Goal: Task Accomplishment & Management: Use online tool/utility

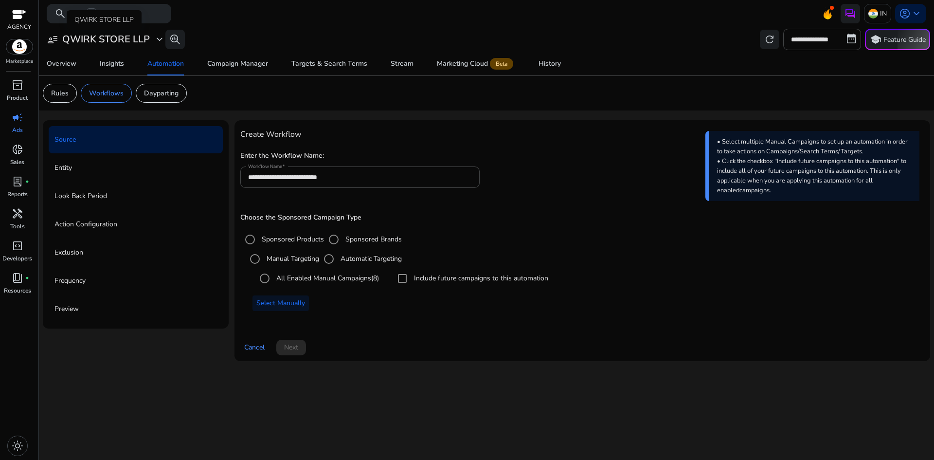
click at [127, 39] on h3 "QWIRK STORE LLP" at bounding box center [106, 40] width 88 height 12
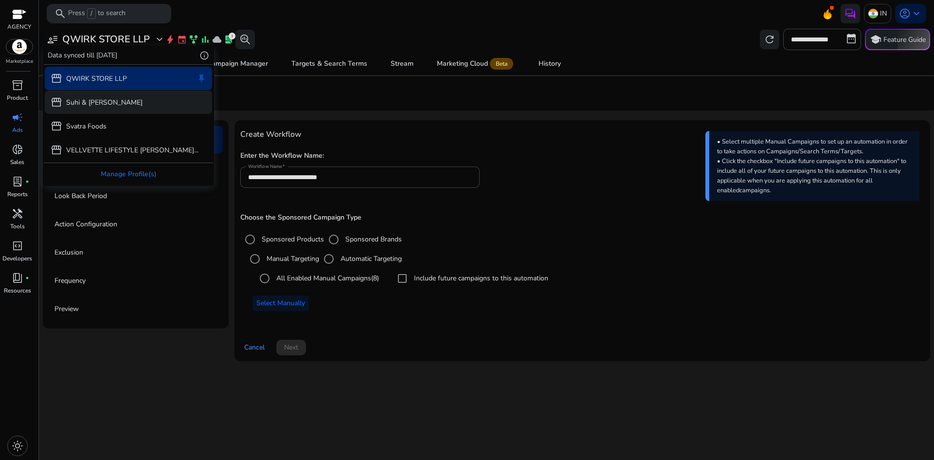
click at [100, 104] on p "Suhi & Sego" at bounding box center [104, 102] width 76 height 10
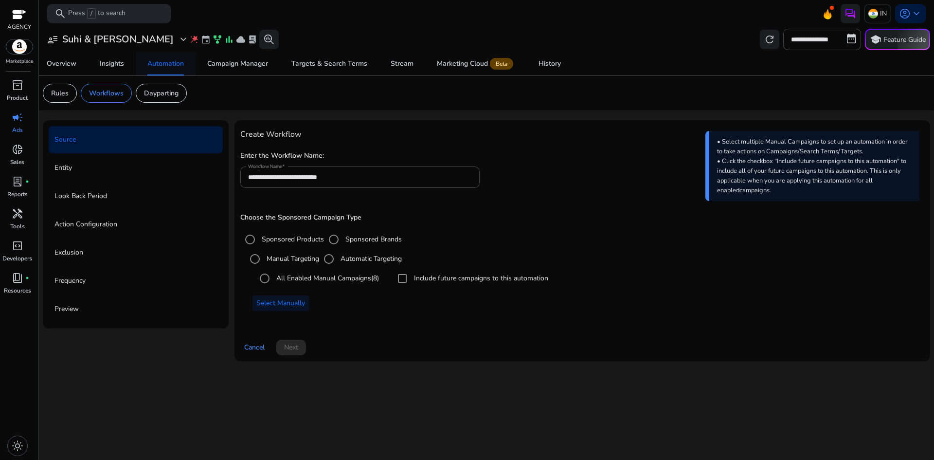
click at [174, 65] on div "Automation" at bounding box center [165, 63] width 36 height 7
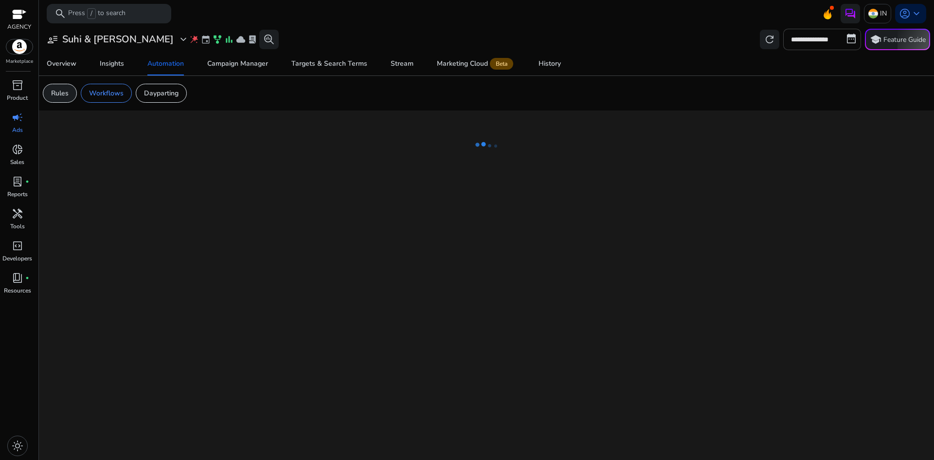
click at [62, 92] on p "Rules" at bounding box center [60, 93] width 18 height 10
click at [114, 92] on p "Workflows" at bounding box center [106, 93] width 35 height 10
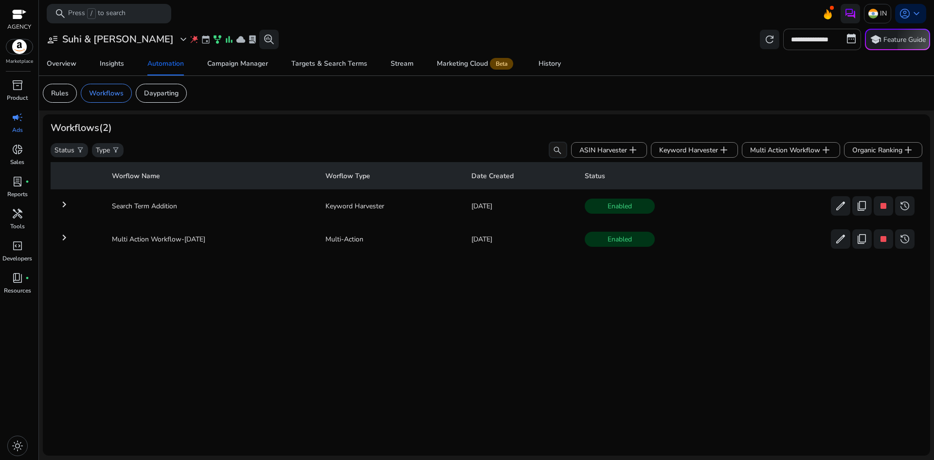
click at [63, 242] on mat-icon "keyboard_arrow_right" at bounding box center [64, 238] width 12 height 12
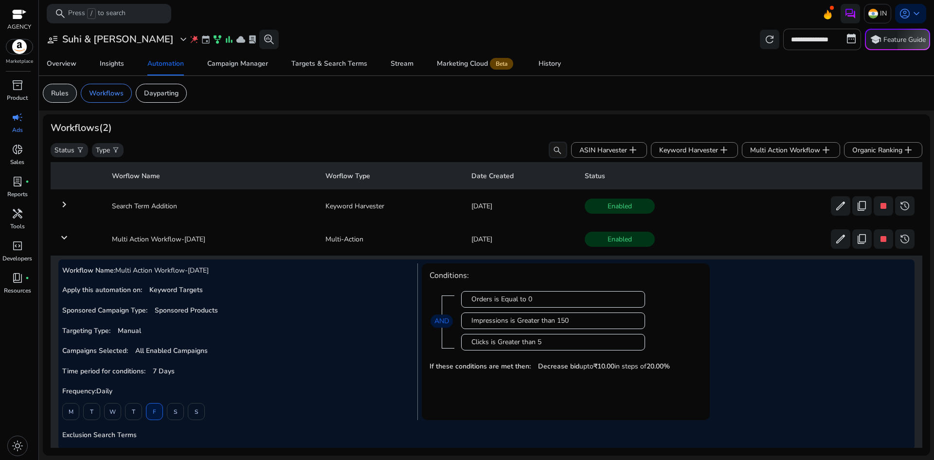
click at [60, 91] on p "Rules" at bounding box center [60, 93] width 18 height 10
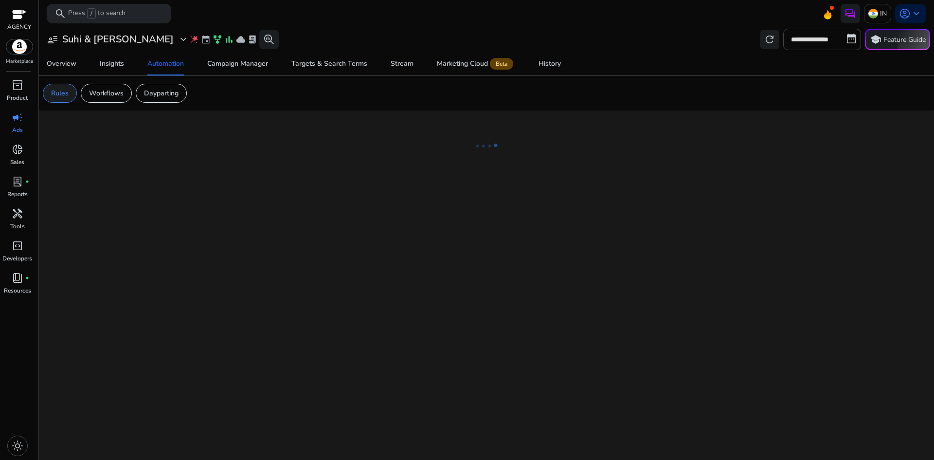
click at [62, 96] on p "Rules" at bounding box center [60, 93] width 18 height 10
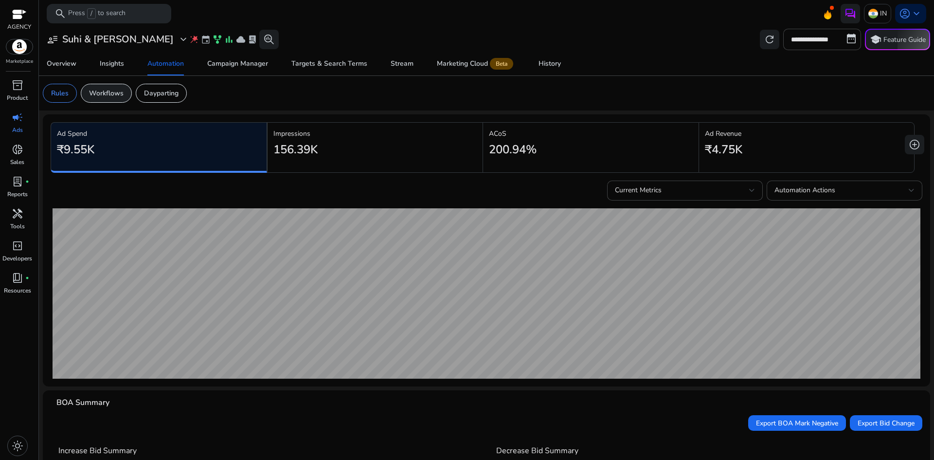
click at [107, 91] on p "Workflows" at bounding box center [106, 93] width 35 height 10
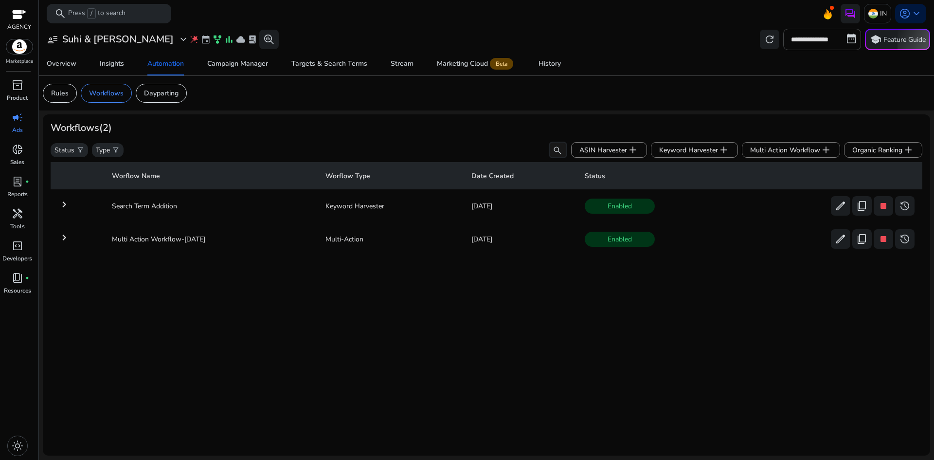
click at [68, 240] on mat-icon "keyboard_arrow_right" at bounding box center [64, 238] width 12 height 12
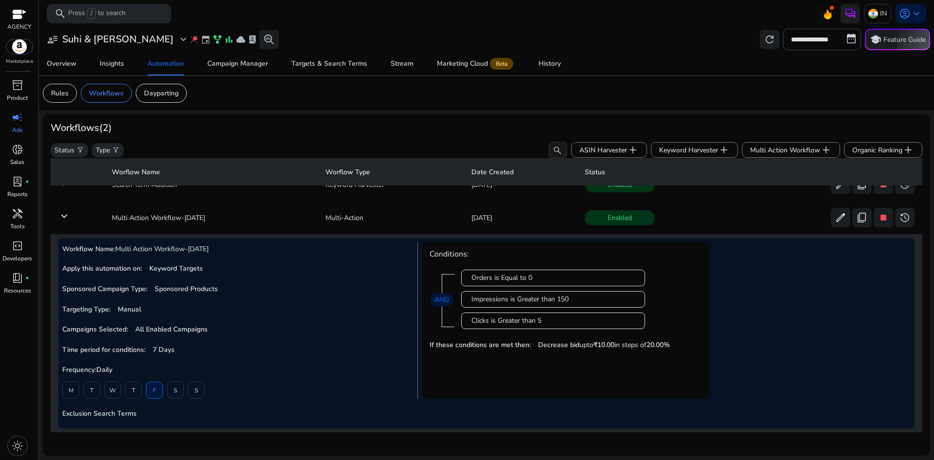
scroll to position [25, 0]
click at [71, 98] on div "Rules" at bounding box center [60, 93] width 34 height 19
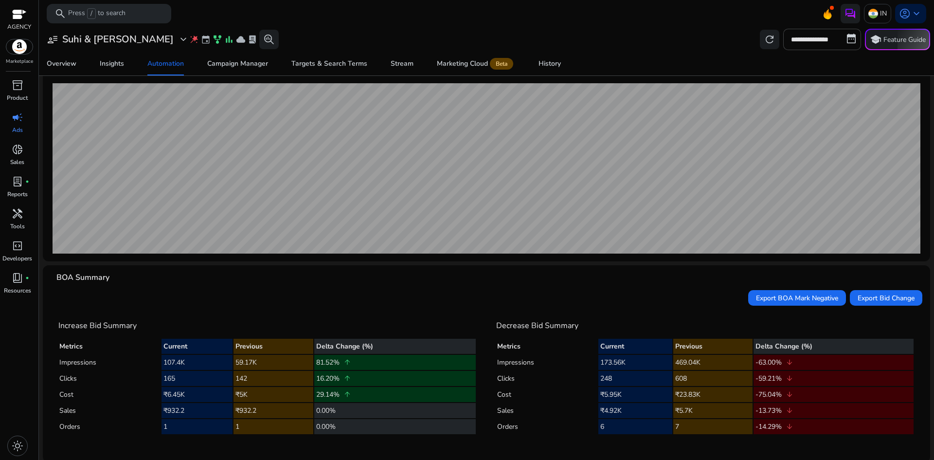
scroll to position [125, 0]
click at [541, 67] on div "History" at bounding box center [549, 63] width 22 height 7
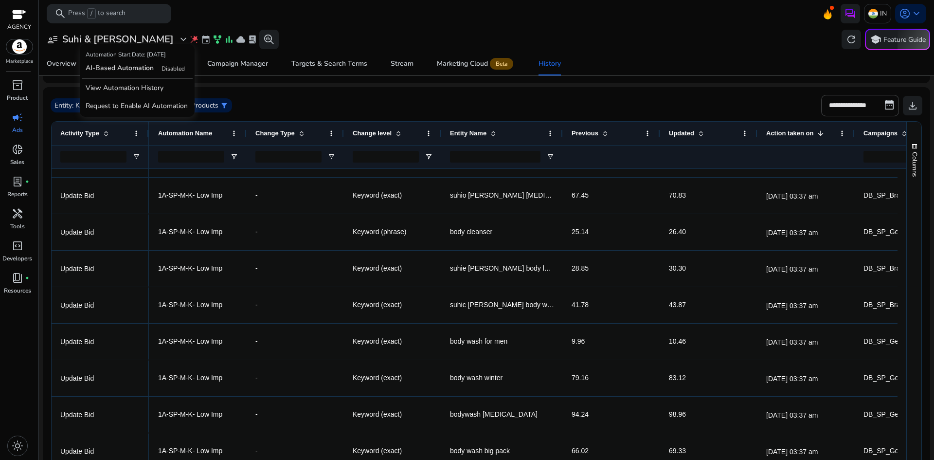
click at [189, 37] on span "wand_stars" at bounding box center [194, 40] width 10 height 10
click at [166, 68] on span "Disabled" at bounding box center [172, 69] width 23 height 8
click at [140, 105] on p "Request to Enable AI Automation" at bounding box center [137, 106] width 111 height 18
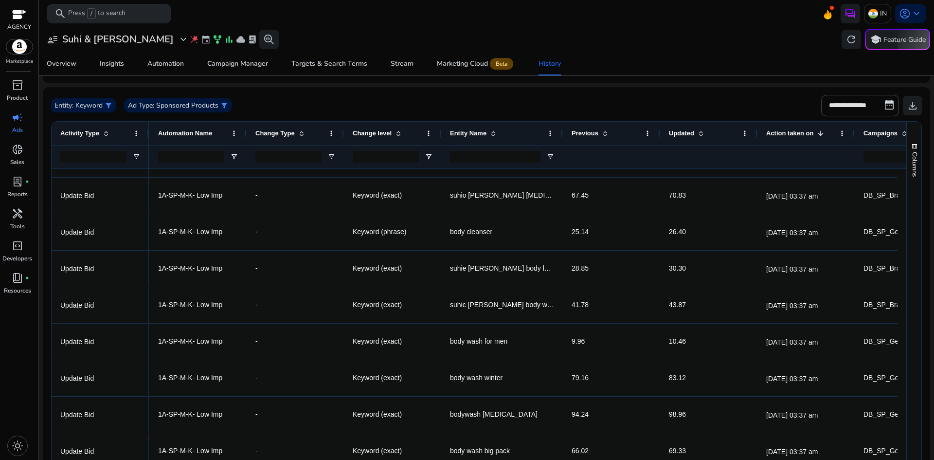
click at [254, 34] on div "user_attributes Suhi & Sego expand_more wand_stars event family_history bar_cha…" at bounding box center [486, 39] width 887 height 21
click at [267, 22] on mat-toolbar "search Press / to search IN account_circle keyboard_arrow_down" at bounding box center [486, 13] width 895 height 27
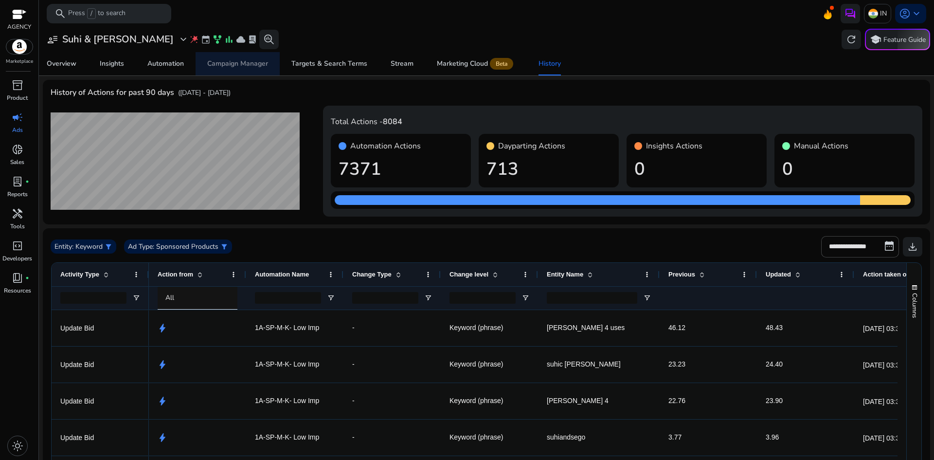
click at [240, 71] on span "Campaign Manager" at bounding box center [237, 63] width 61 height 23
click at [179, 65] on div "Automation" at bounding box center [165, 63] width 36 height 7
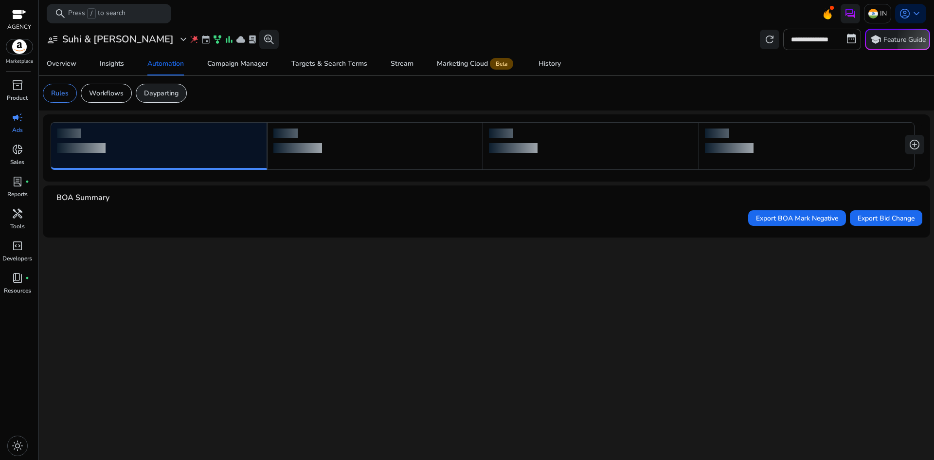
click at [167, 92] on p "Dayparting" at bounding box center [161, 93] width 35 height 10
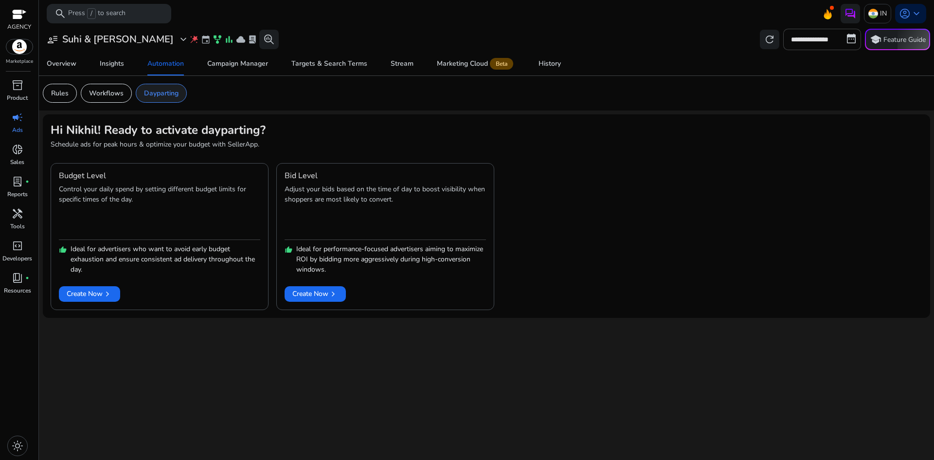
click at [168, 92] on p "Dayparting" at bounding box center [161, 93] width 35 height 10
click at [100, 40] on h3 "Suhi & Sego" at bounding box center [117, 40] width 111 height 12
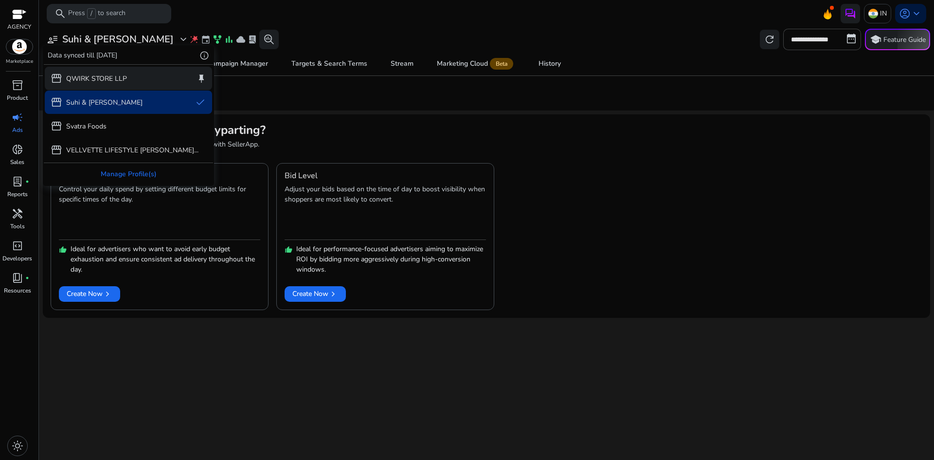
click at [119, 81] on p "QWIRK STORE LLP" at bounding box center [96, 78] width 61 height 10
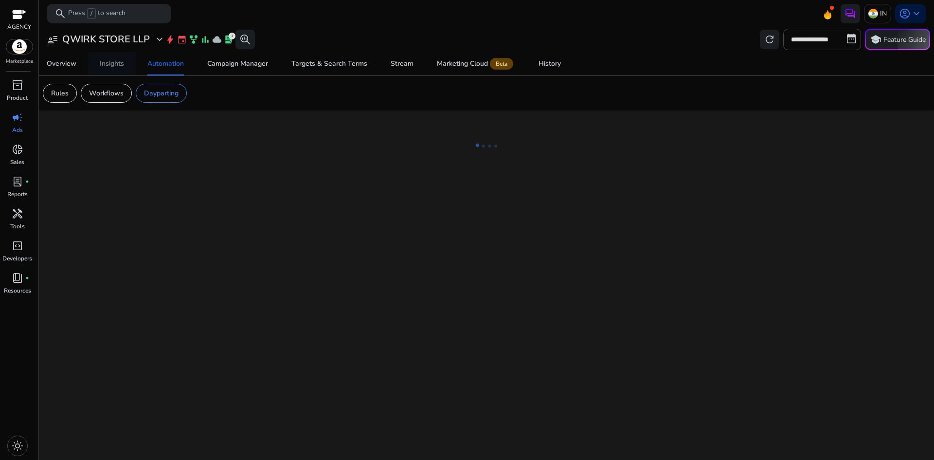
click at [115, 64] on div "Insights" at bounding box center [112, 63] width 24 height 7
click at [156, 68] on span "Automation" at bounding box center [165, 63] width 36 height 23
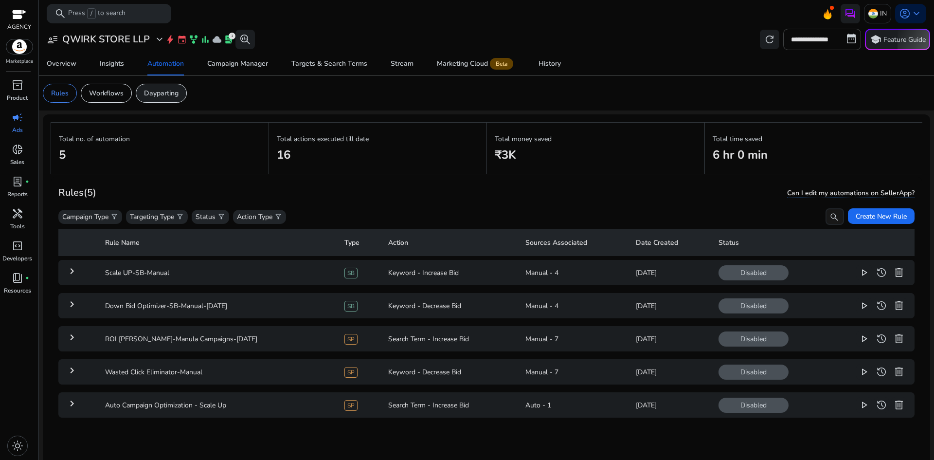
click at [167, 91] on p "Dayparting" at bounding box center [161, 93] width 35 height 10
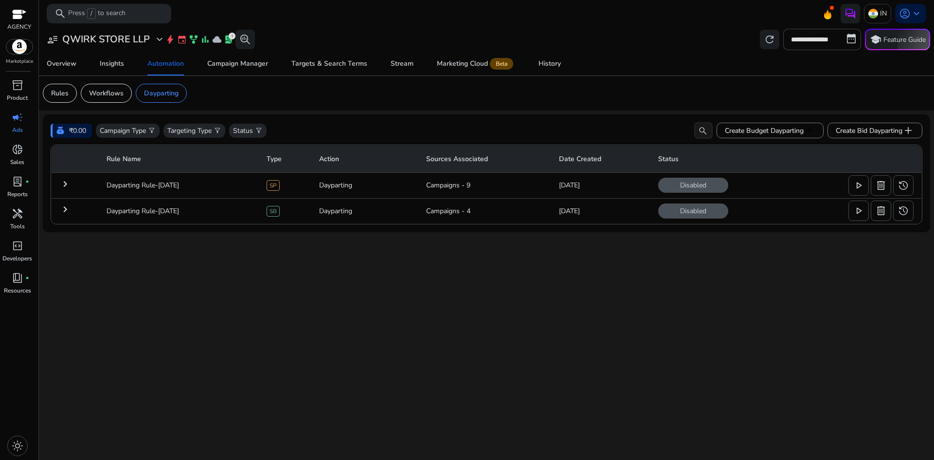
click at [66, 187] on mat-icon "keyboard_arrow_right" at bounding box center [65, 184] width 12 height 12
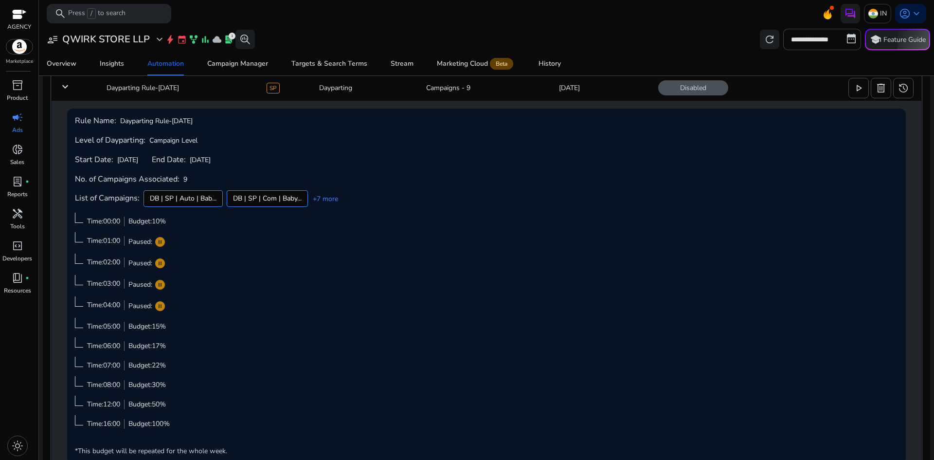
scroll to position [97, 0]
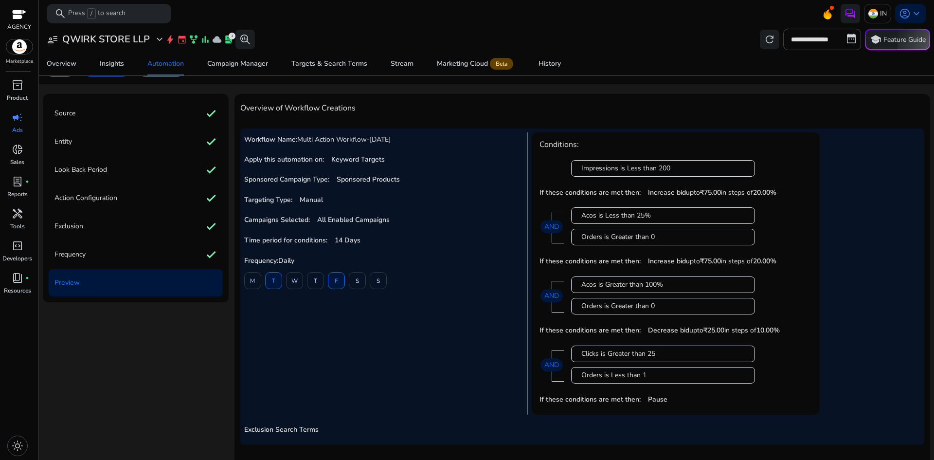
scroll to position [64, 0]
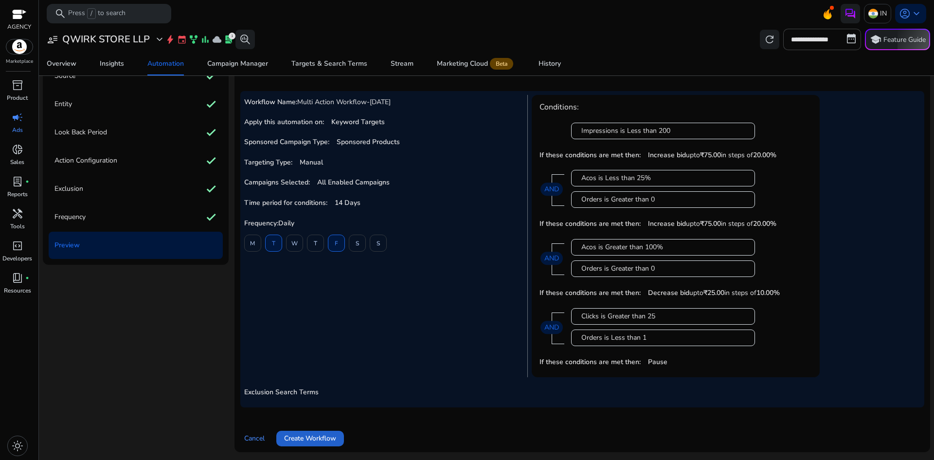
click at [312, 436] on span "Create Workflow" at bounding box center [310, 438] width 52 height 10
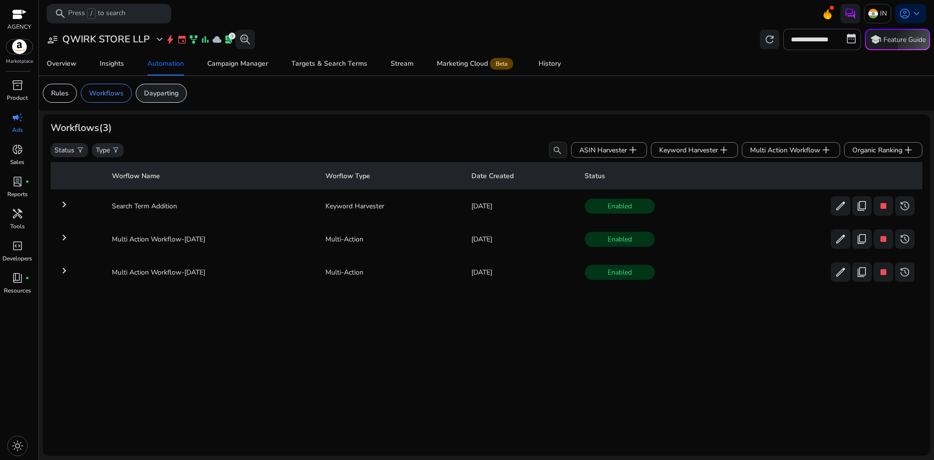
click at [168, 96] on p "Dayparting" at bounding box center [161, 93] width 35 height 10
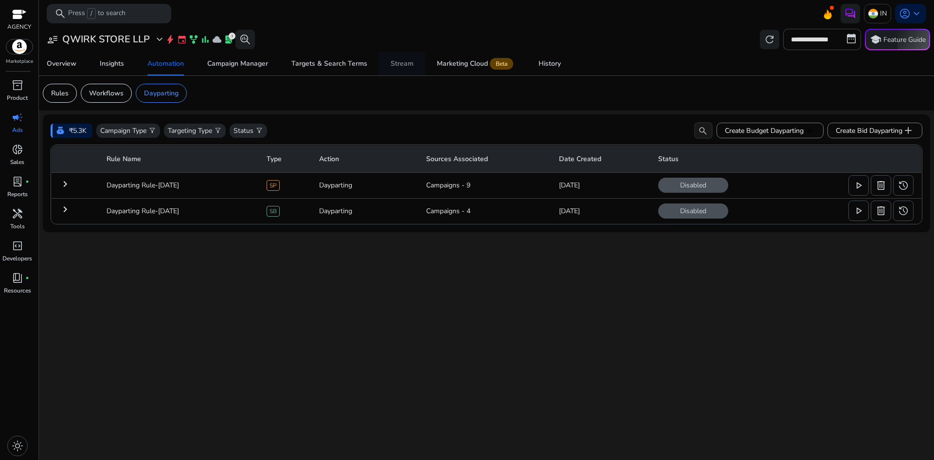
click at [407, 61] on div "Stream" at bounding box center [402, 63] width 23 height 7
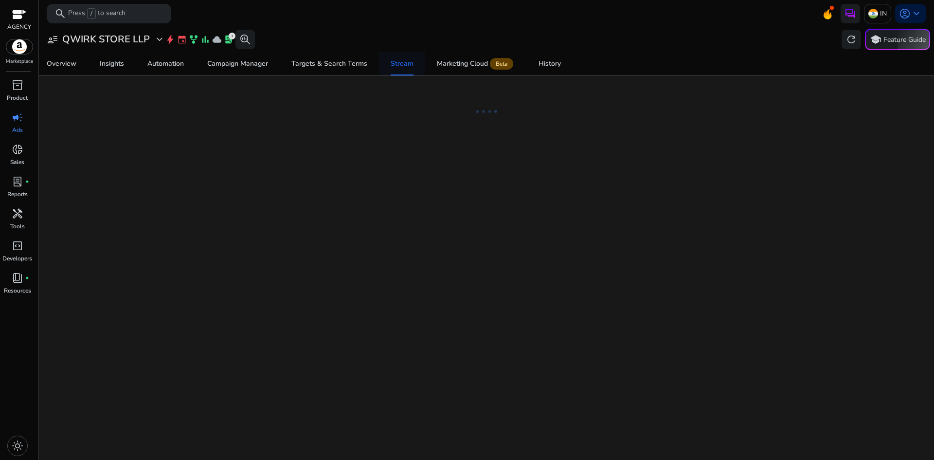
select select "*"
select select "****"
select select "*"
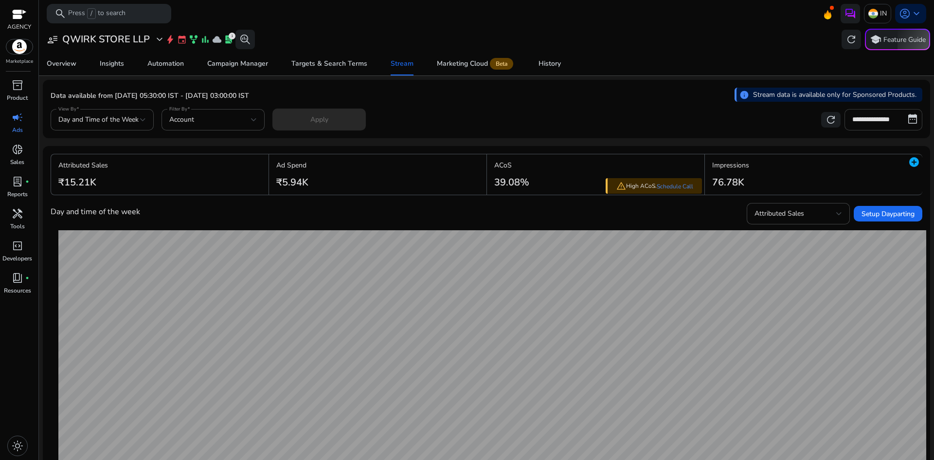
click at [872, 117] on input "**********" at bounding box center [883, 119] width 78 height 21
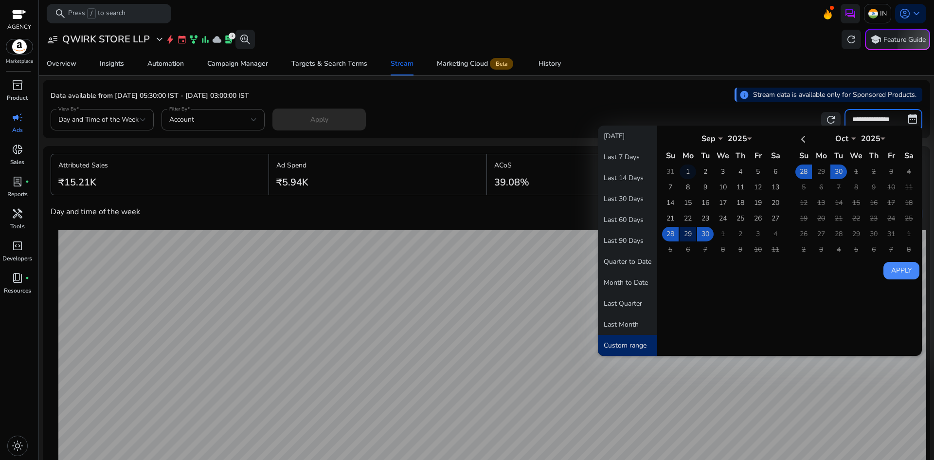
click at [686, 172] on td "1" at bounding box center [687, 171] width 17 height 15
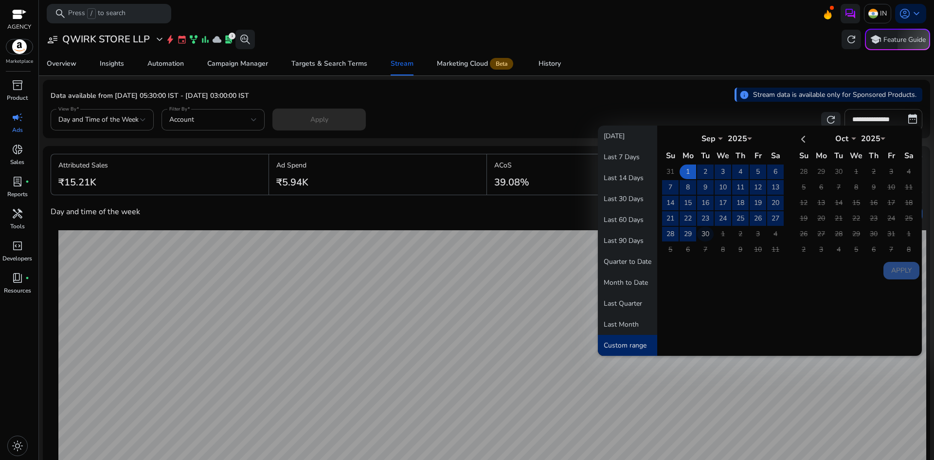
click at [699, 231] on td "30" at bounding box center [705, 234] width 17 height 15
click at [899, 272] on button "Apply" at bounding box center [901, 271] width 36 height 18
type input "**********"
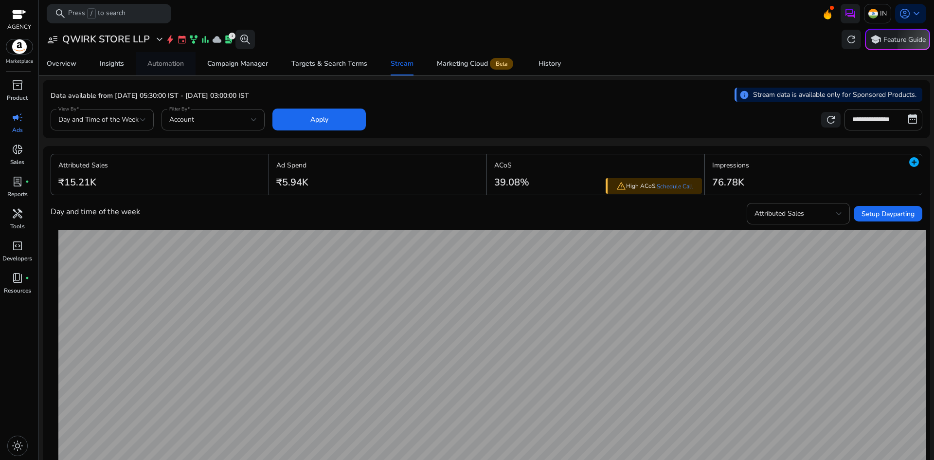
click at [158, 64] on div "Automation" at bounding box center [165, 63] width 36 height 7
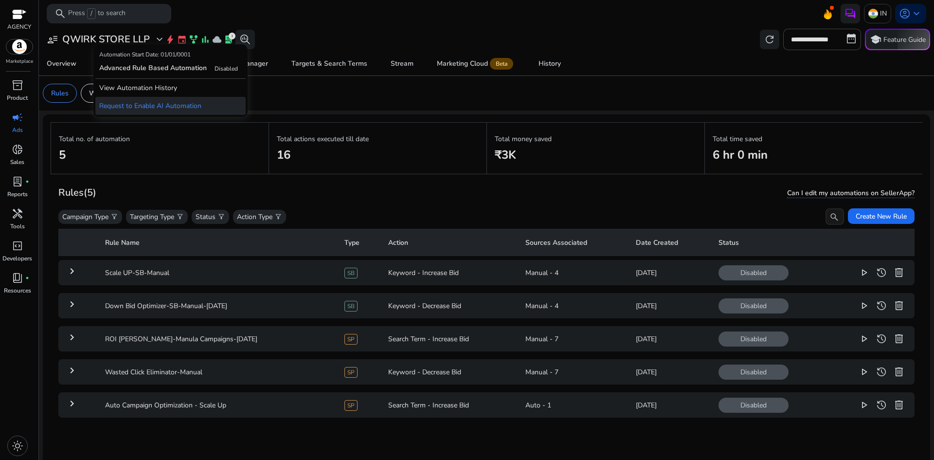
click at [174, 106] on p "Request to Enable AI Automation" at bounding box center [170, 106] width 150 height 18
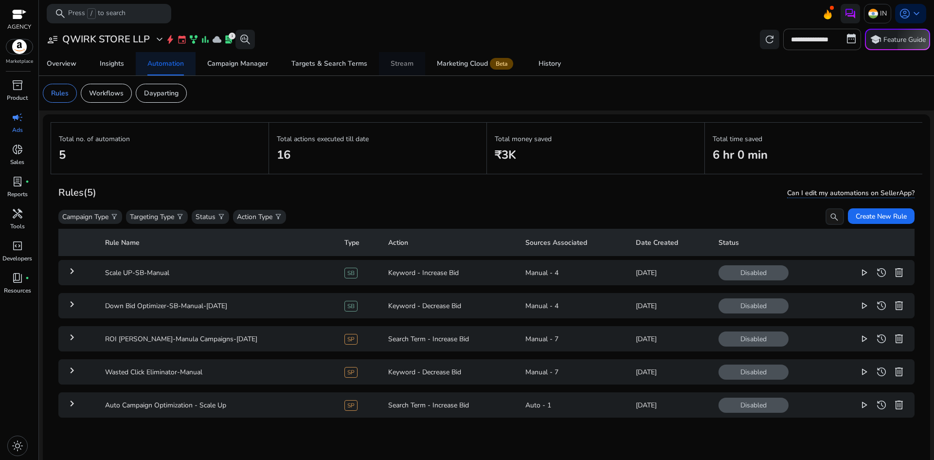
click at [405, 67] on div "Stream" at bounding box center [402, 63] width 23 height 7
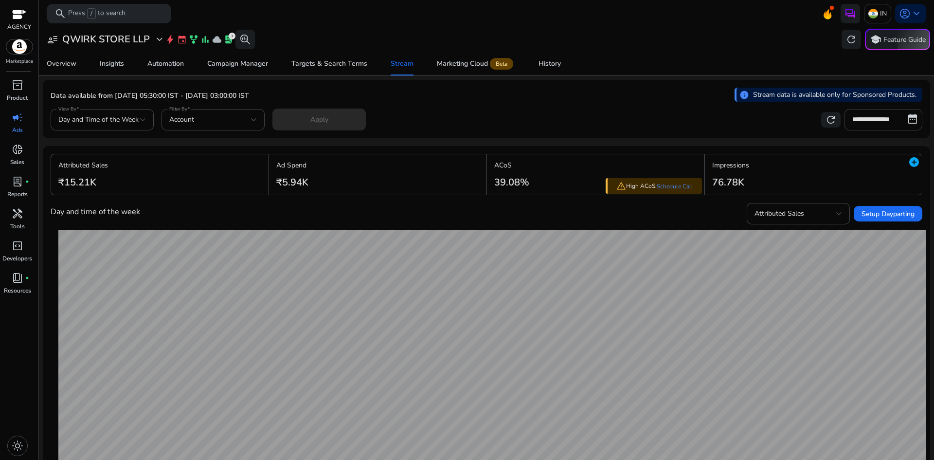
click at [881, 123] on input "**********" at bounding box center [883, 119] width 78 height 21
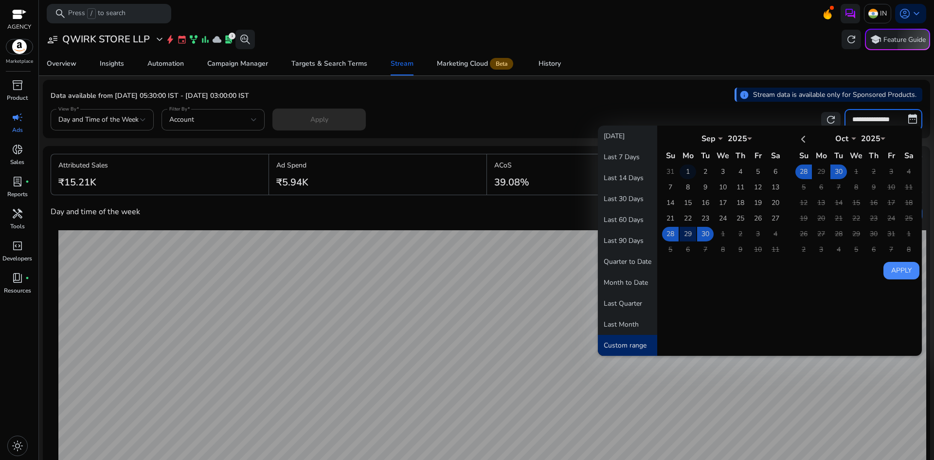
click at [683, 171] on td "1" at bounding box center [687, 171] width 17 height 15
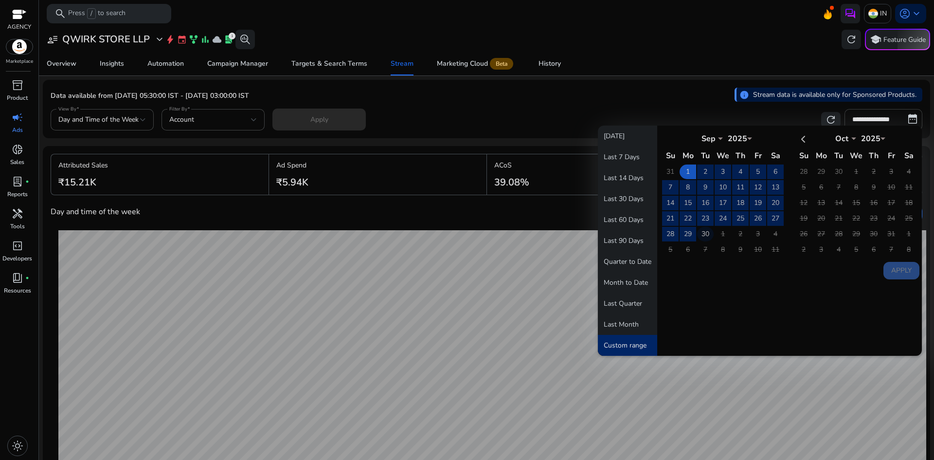
click at [702, 234] on td "30" at bounding box center [705, 234] width 17 height 15
click at [894, 268] on button "Apply" at bounding box center [901, 271] width 36 height 18
type input "**********"
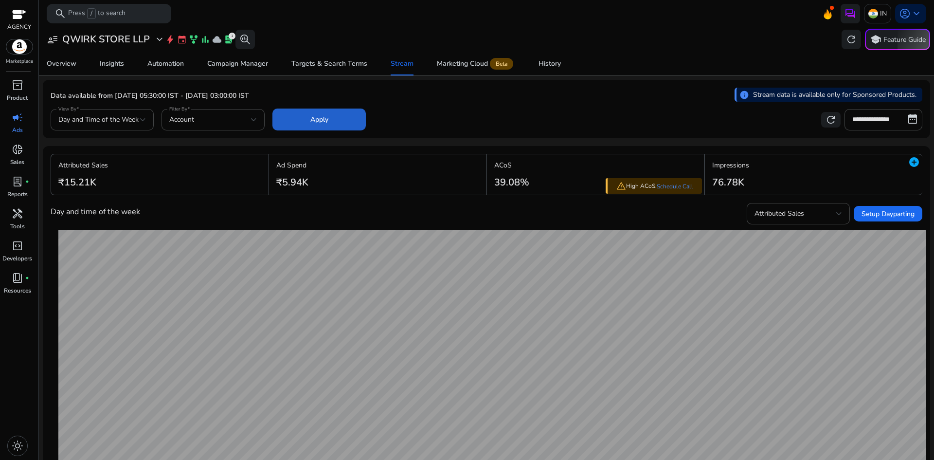
click at [320, 124] on span "Apply" at bounding box center [319, 119] width 18 height 10
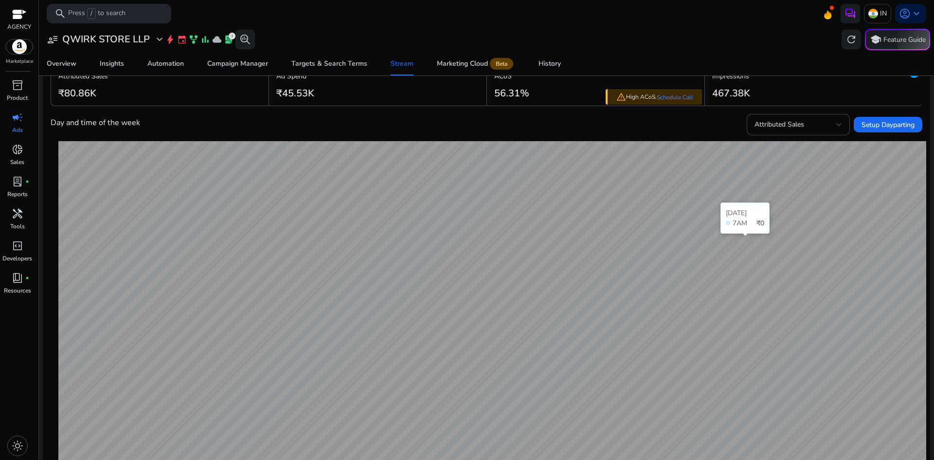
scroll to position [129, 0]
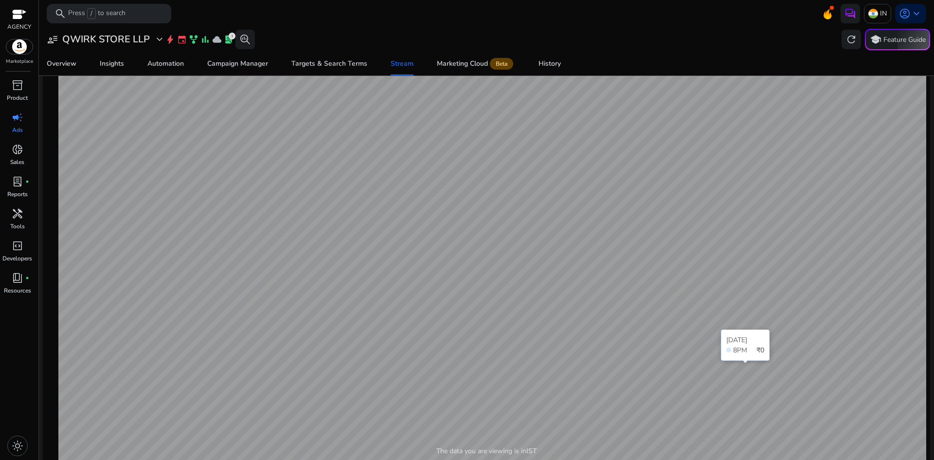
scroll to position [178, 0]
click at [179, 65] on div "Automation" at bounding box center [165, 63] width 36 height 7
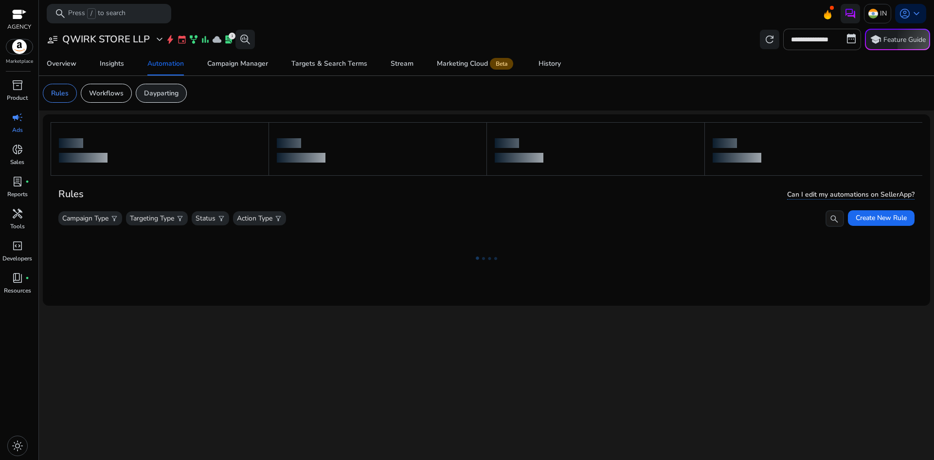
click at [171, 84] on div "Dayparting" at bounding box center [161, 93] width 51 height 19
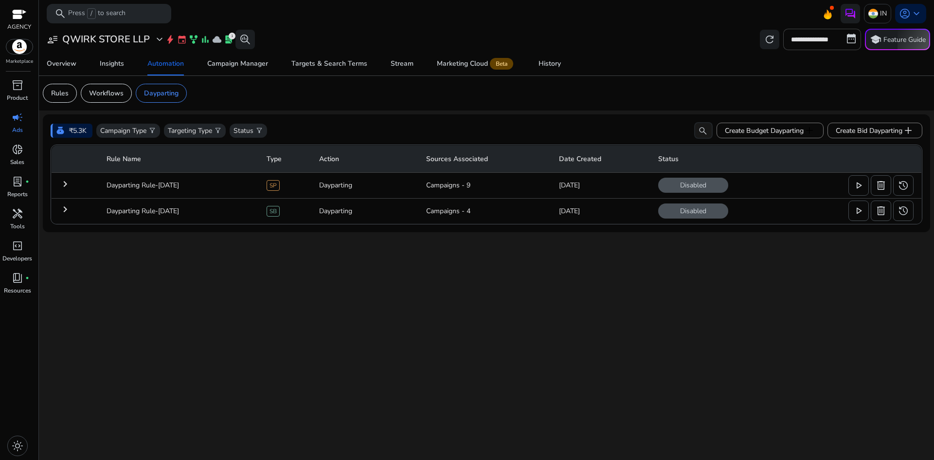
click at [69, 187] on mat-icon "keyboard_arrow_right" at bounding box center [65, 184] width 12 height 12
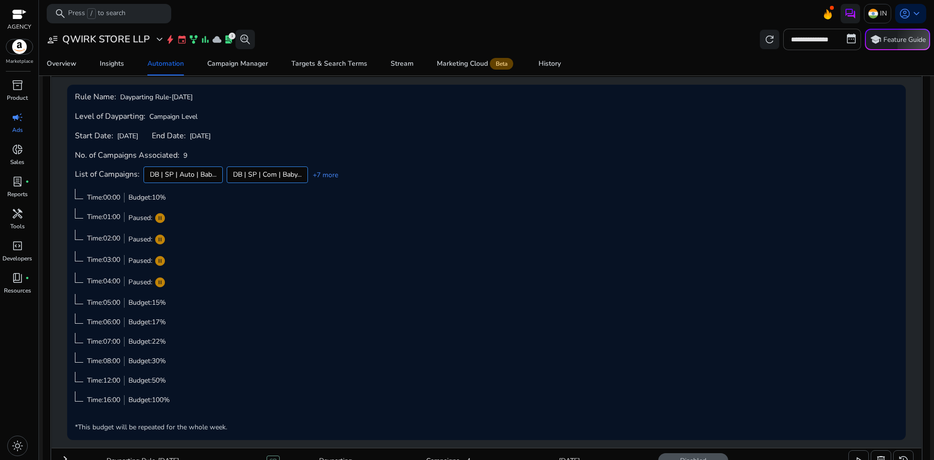
scroll to position [143, 0]
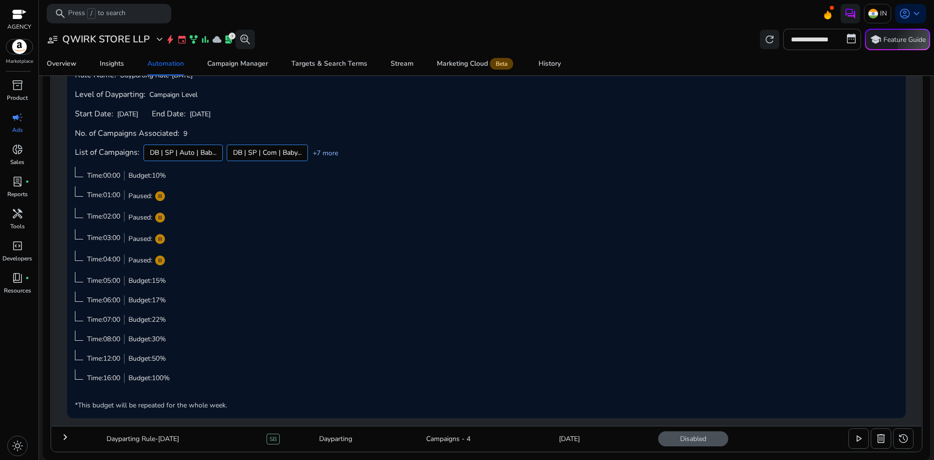
click at [330, 152] on link "+7 more" at bounding box center [323, 153] width 30 height 10
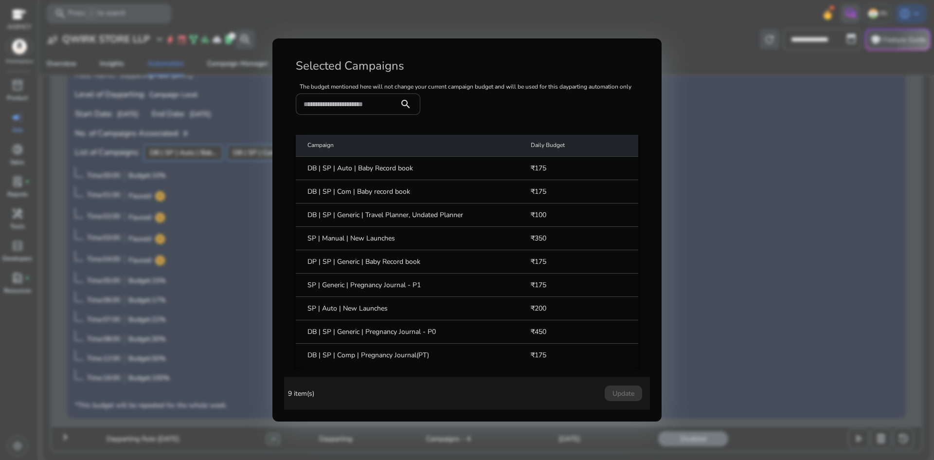
click at [710, 258] on div at bounding box center [467, 230] width 934 height 460
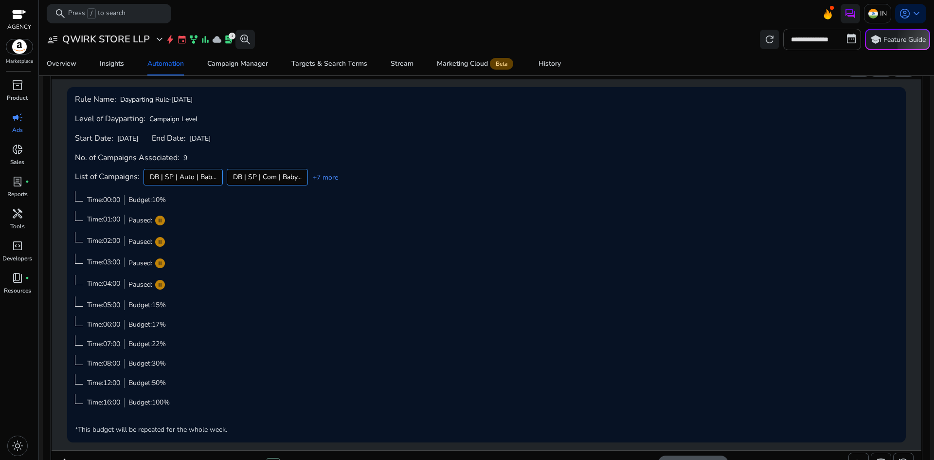
scroll to position [0, 0]
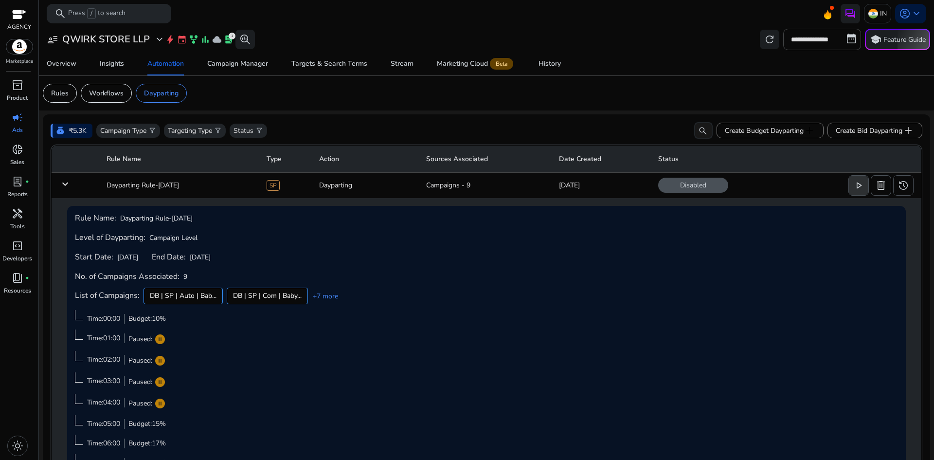
click at [853, 189] on span "play_arrow" at bounding box center [859, 185] width 12 height 12
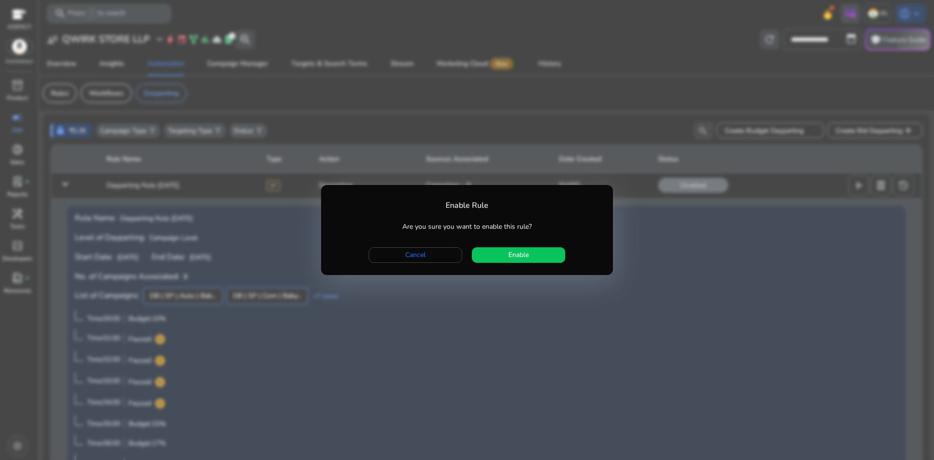
click at [680, 217] on div at bounding box center [467, 230] width 934 height 460
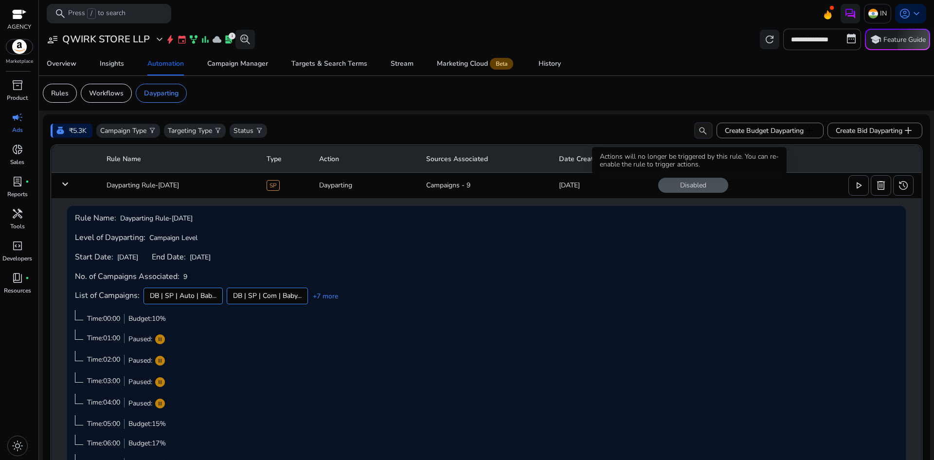
click at [681, 187] on span "Disabled" at bounding box center [693, 185] width 70 height 15
click at [758, 184] on div "Disabled play_arrow delete history more_horiz" at bounding box center [785, 185] width 255 height 20
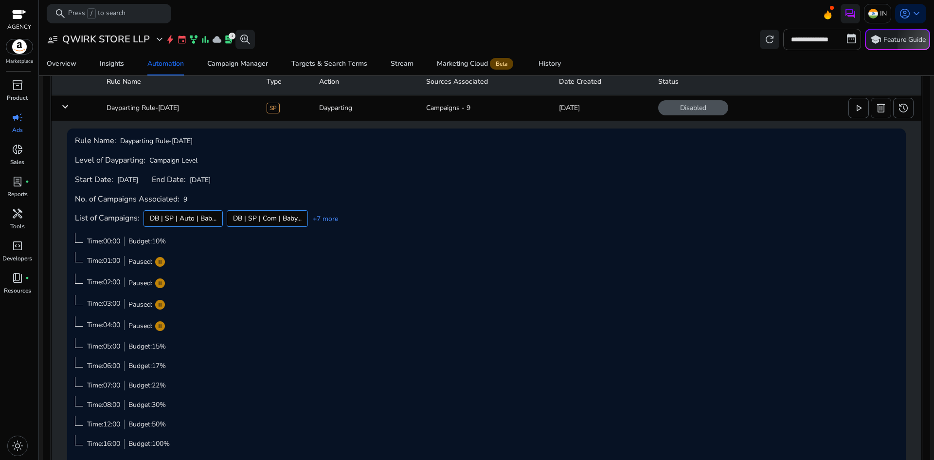
scroll to position [97, 0]
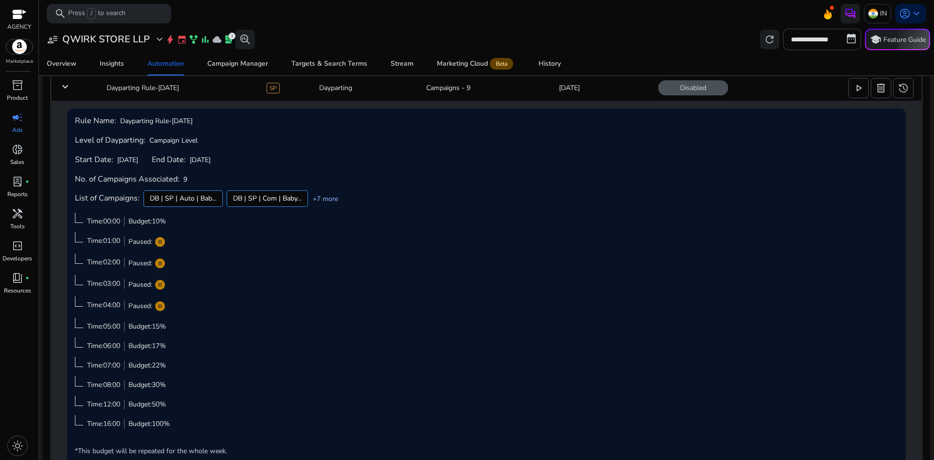
click at [329, 200] on link "+7 more" at bounding box center [323, 199] width 30 height 10
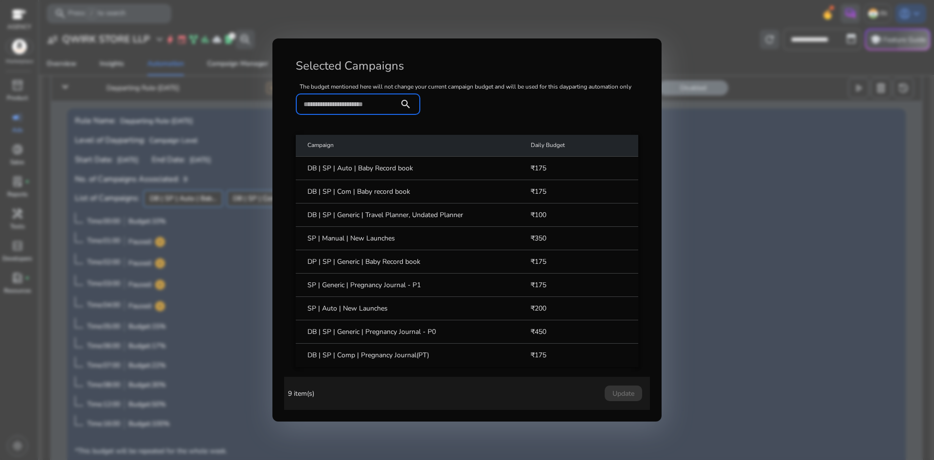
click at [192, 264] on div at bounding box center [467, 230] width 934 height 460
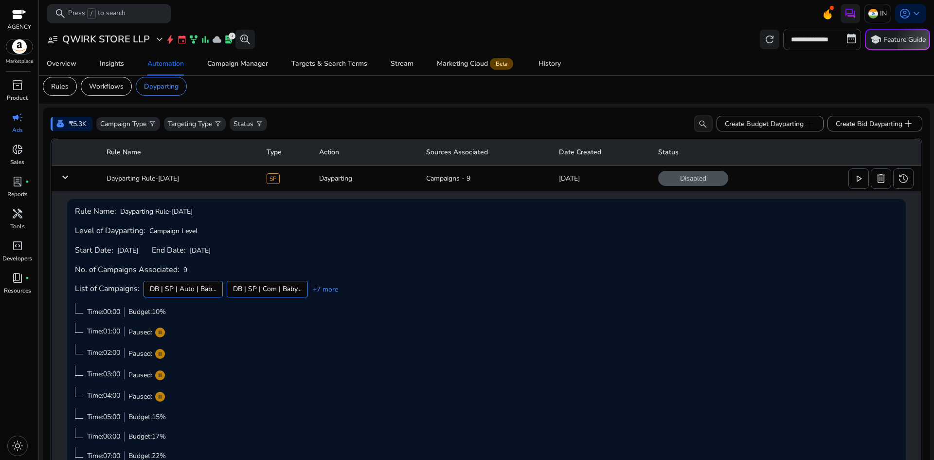
scroll to position [0, 0]
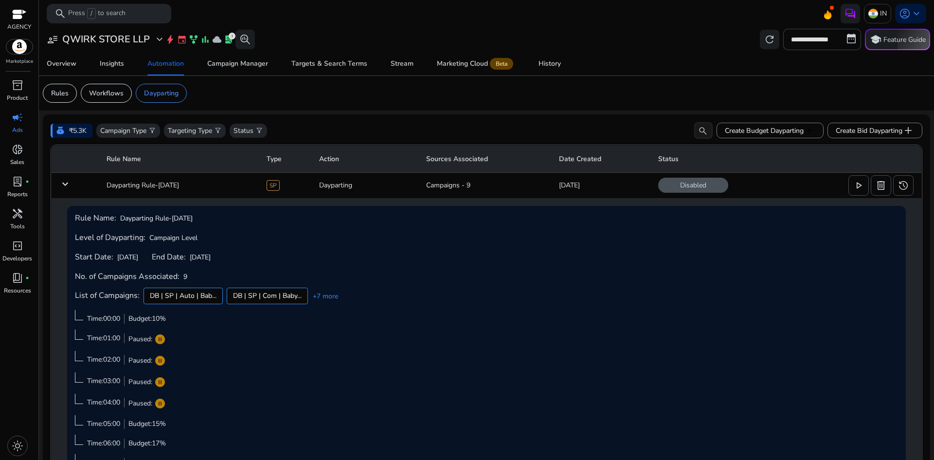
click at [68, 183] on mat-icon "keyboard_arrow_down" at bounding box center [65, 184] width 12 height 12
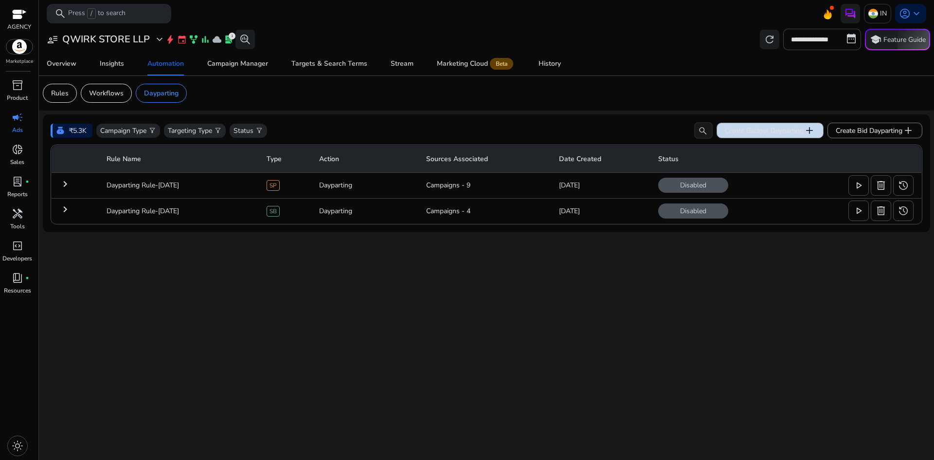
click at [786, 132] on span "Create Budget Dayparting add" at bounding box center [770, 131] width 90 height 12
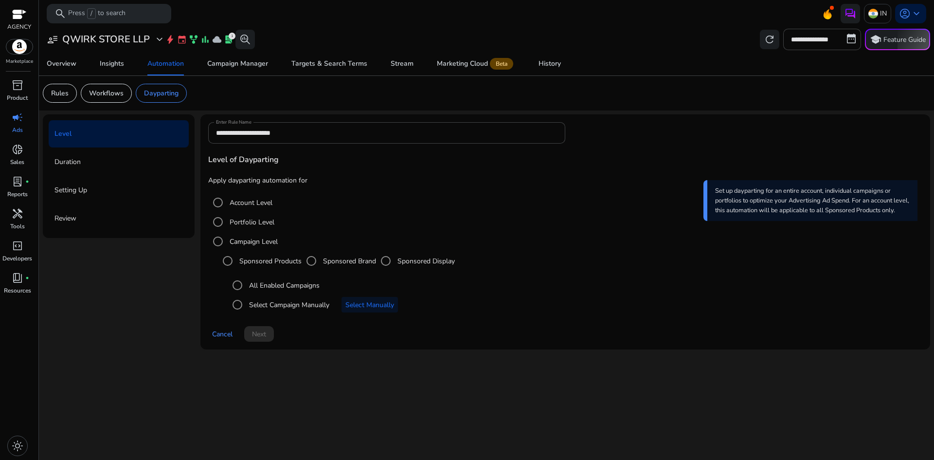
click at [271, 286] on label "All Enabled Campaigns" at bounding box center [283, 285] width 72 height 10
click at [256, 336] on span "Next" at bounding box center [259, 334] width 14 height 10
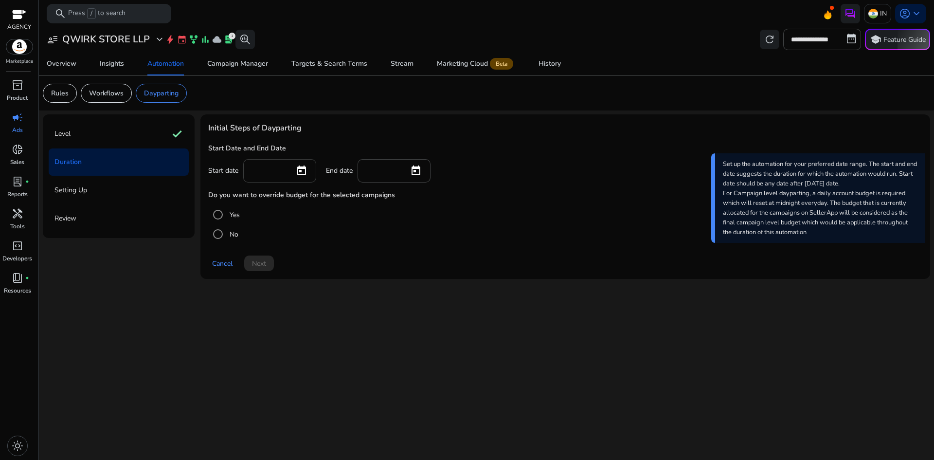
click at [275, 179] on div at bounding box center [269, 169] width 36 height 21
click at [294, 175] on span "Open calendar" at bounding box center [301, 170] width 23 height 23
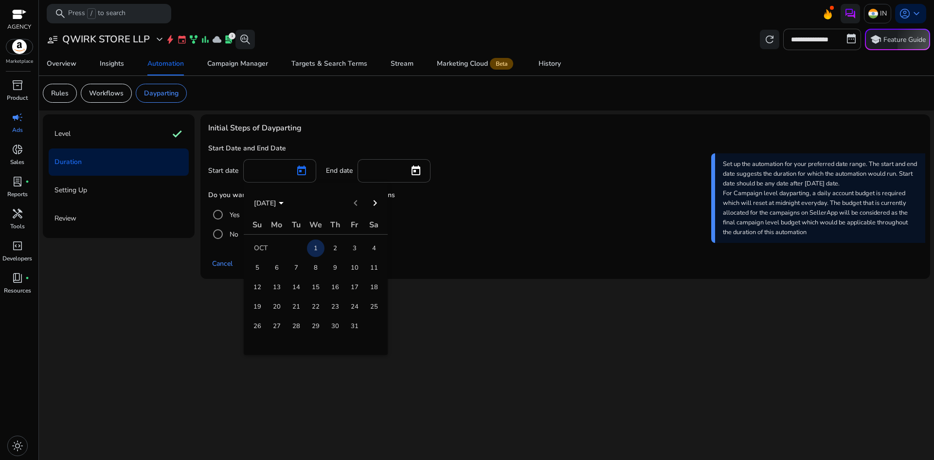
drag, startPoint x: 353, startPoint y: 205, endPoint x: 359, endPoint y: 203, distance: 6.5
click at [354, 204] on div "OCT 2025 OCT 2025" at bounding box center [315, 202] width 139 height 19
click at [314, 245] on span "1" at bounding box center [316, 248] width 18 height 18
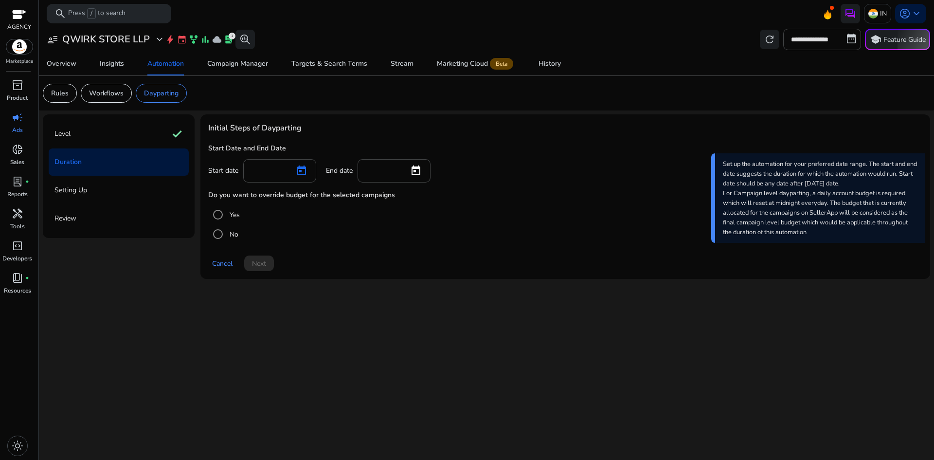
type input "*********"
click at [432, 169] on div "Start date ********* End date" at bounding box center [565, 170] width 714 height 23
click at [424, 169] on span "Open calendar" at bounding box center [415, 170] width 23 height 23
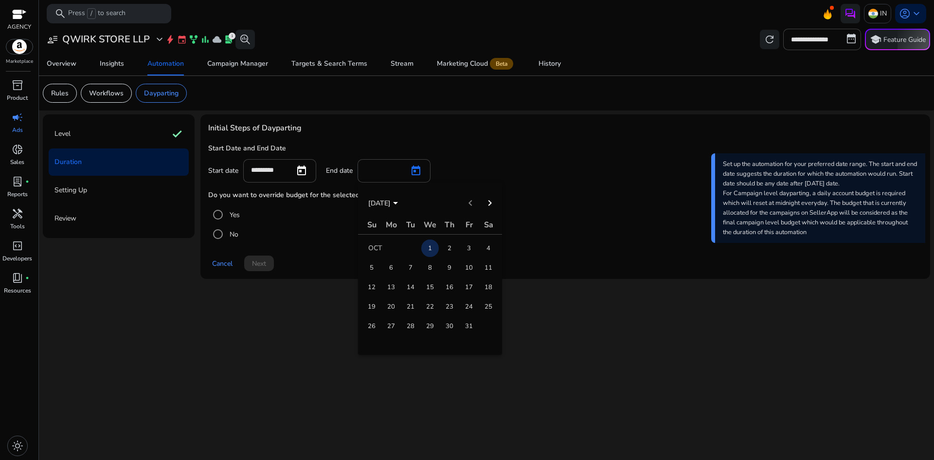
click at [431, 286] on span "15" at bounding box center [430, 287] width 18 height 18
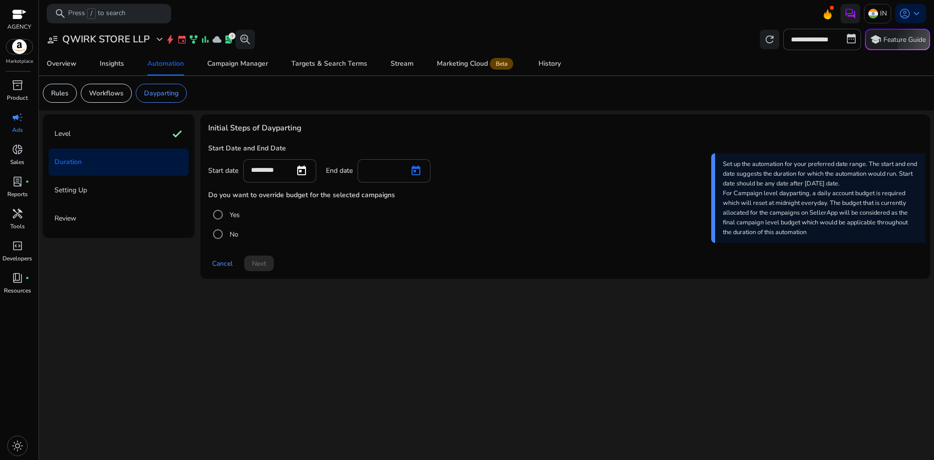
type input "**********"
click at [257, 262] on span "Next" at bounding box center [259, 263] width 14 height 10
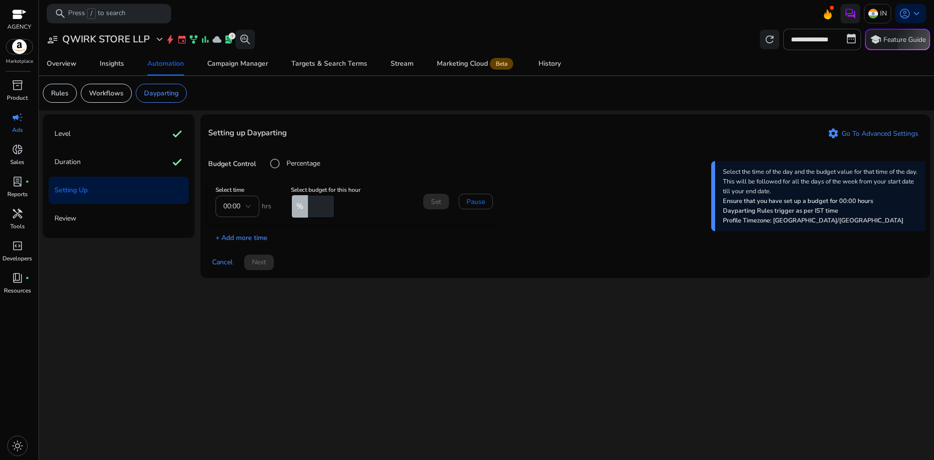
click at [251, 234] on p "+ Add more time" at bounding box center [237, 235] width 59 height 15
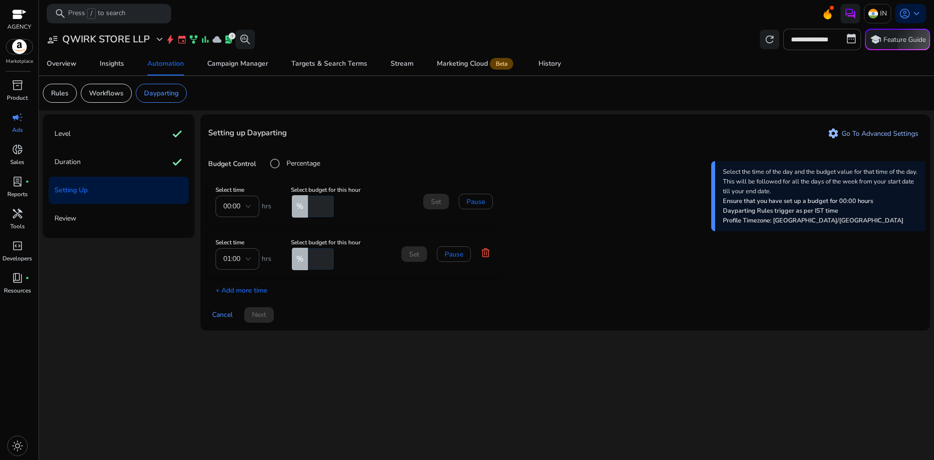
click at [861, 126] on link "settings Go To Advanced Settings" at bounding box center [872, 133] width 99 height 16
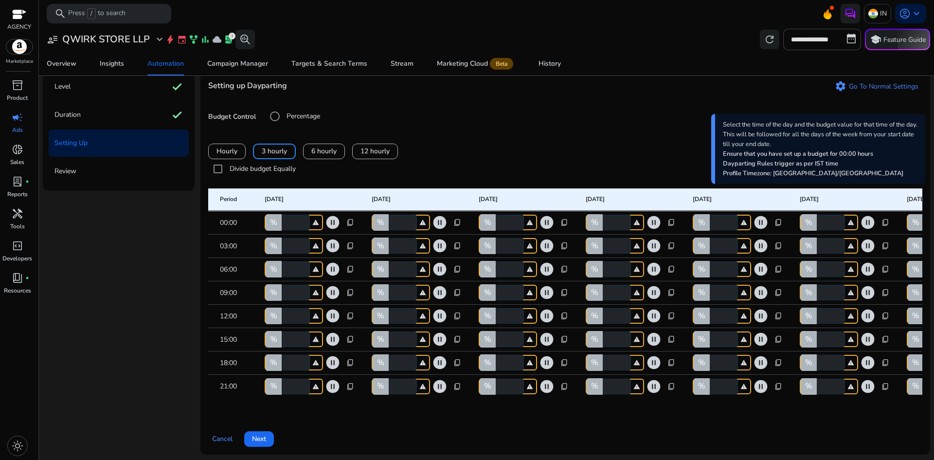
scroll to position [49, 0]
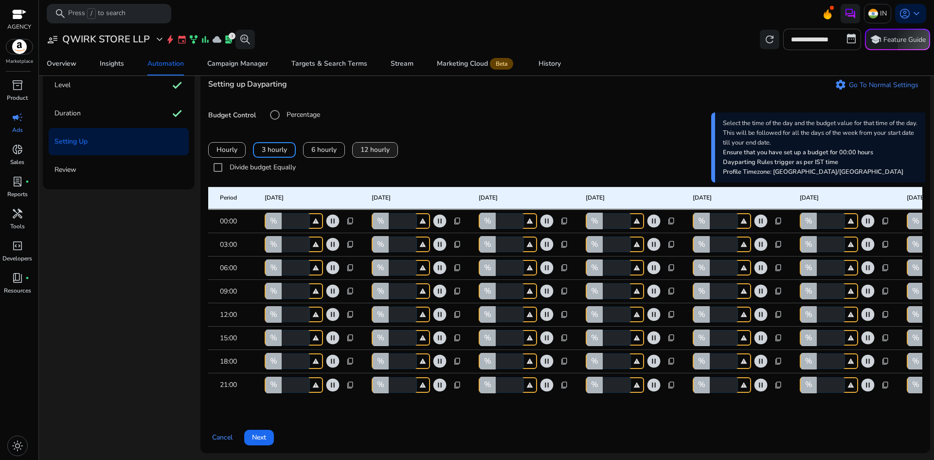
click at [375, 154] on span "12 hourly" at bounding box center [374, 149] width 29 height 10
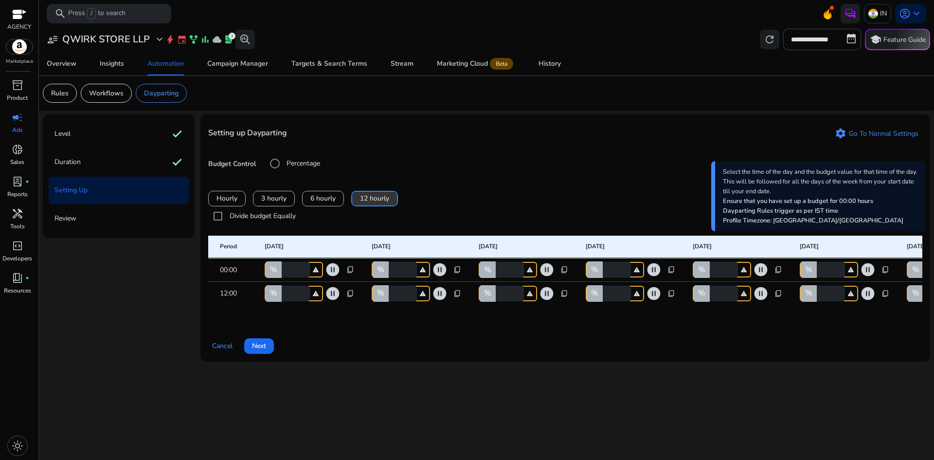
scroll to position [0, 0]
click at [235, 199] on span "Hourly" at bounding box center [226, 198] width 21 height 10
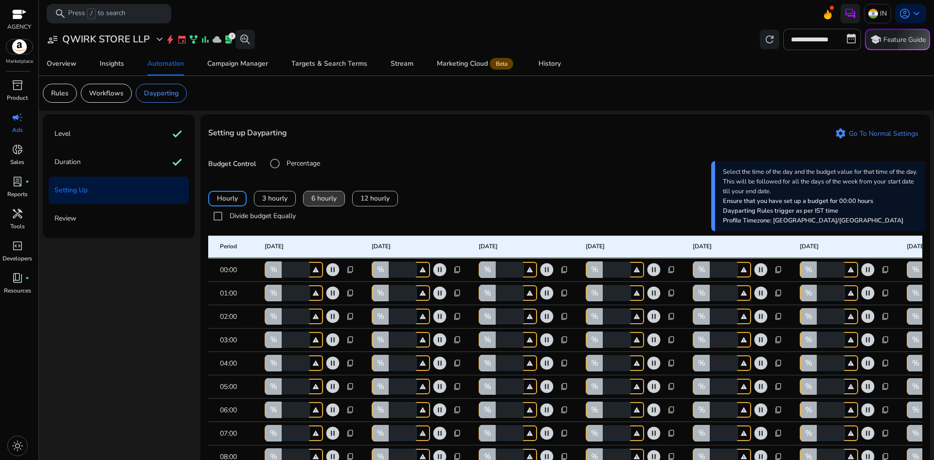
click at [315, 201] on span "6 hourly" at bounding box center [323, 198] width 25 height 10
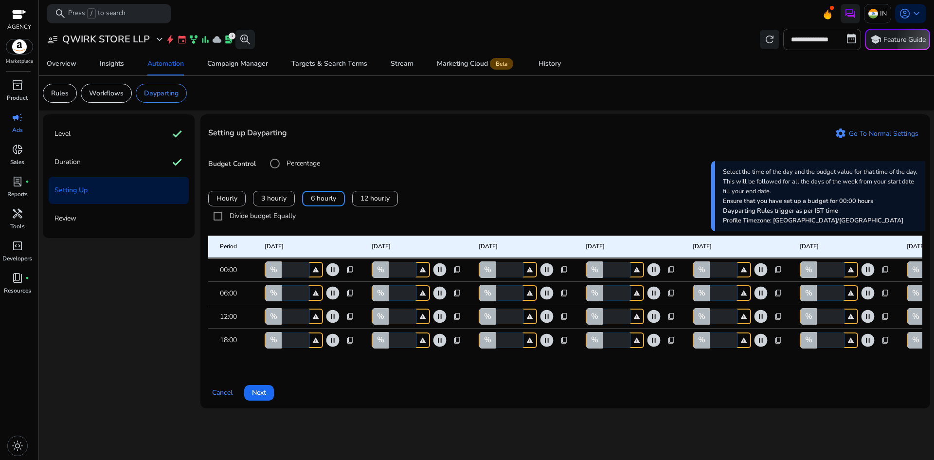
drag, startPoint x: 293, startPoint y: 266, endPoint x: 283, endPoint y: 267, distance: 10.3
click at [283, 267] on input "*" at bounding box center [295, 270] width 30 height 16
drag, startPoint x: 294, startPoint y: 295, endPoint x: 283, endPoint y: 295, distance: 10.7
click at [283, 295] on input "*" at bounding box center [295, 293] width 30 height 16
drag, startPoint x: 293, startPoint y: 270, endPoint x: 282, endPoint y: 271, distance: 11.3
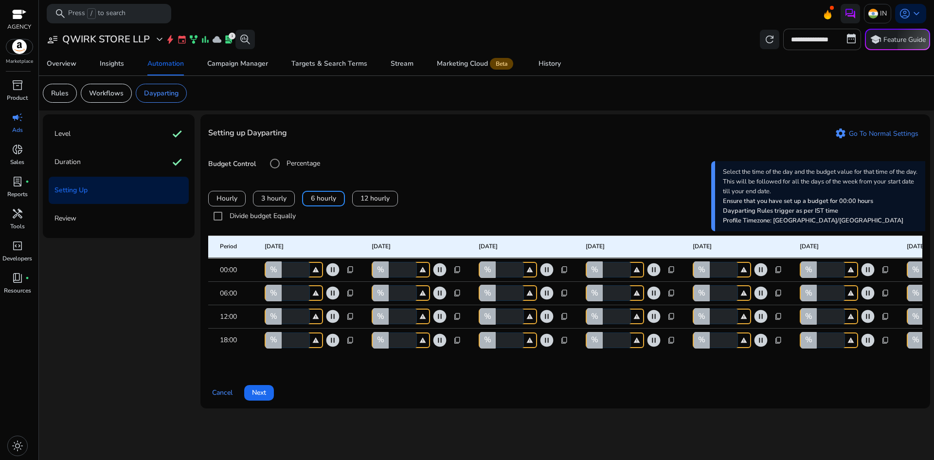
click at [282, 271] on input "*" at bounding box center [295, 270] width 30 height 16
type input "**"
drag, startPoint x: 294, startPoint y: 292, endPoint x: 278, endPoint y: 295, distance: 15.8
click at [278, 295] on div "% * warning" at bounding box center [294, 293] width 58 height 16
type input "**"
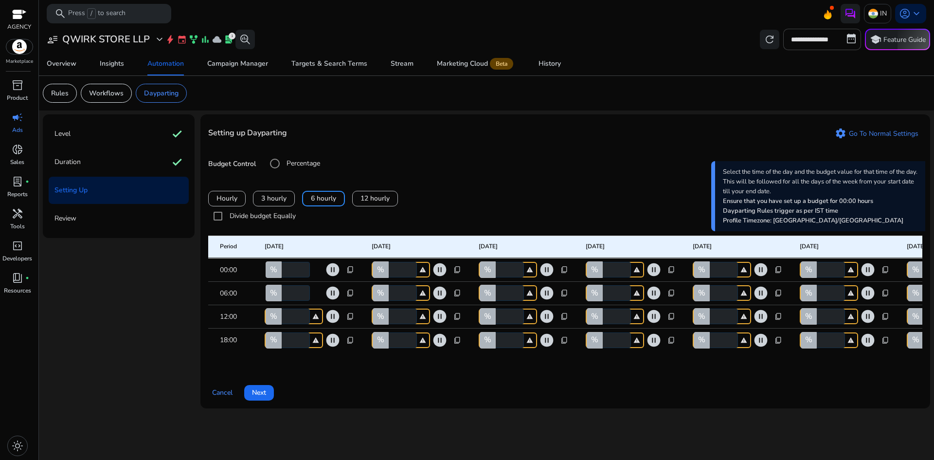
drag, startPoint x: 293, startPoint y: 317, endPoint x: 282, endPoint y: 316, distance: 10.7
click at [282, 316] on input "*" at bounding box center [295, 316] width 30 height 16
type input "**"
drag, startPoint x: 293, startPoint y: 343, endPoint x: 286, endPoint y: 342, distance: 7.9
click at [286, 342] on input "*" at bounding box center [295, 340] width 30 height 16
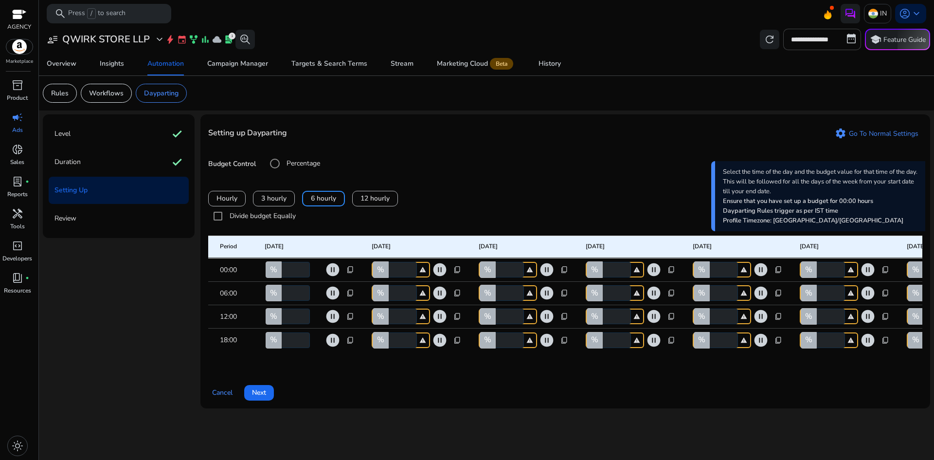
type input "***"
click at [338, 388] on div "Cancel Next" at bounding box center [565, 388] width 714 height 23
drag, startPoint x: 398, startPoint y: 269, endPoint x: 387, endPoint y: 271, distance: 11.4
click at [387, 271] on div "% * warning" at bounding box center [401, 270] width 58 height 16
click at [400, 268] on input "*" at bounding box center [402, 270] width 30 height 16
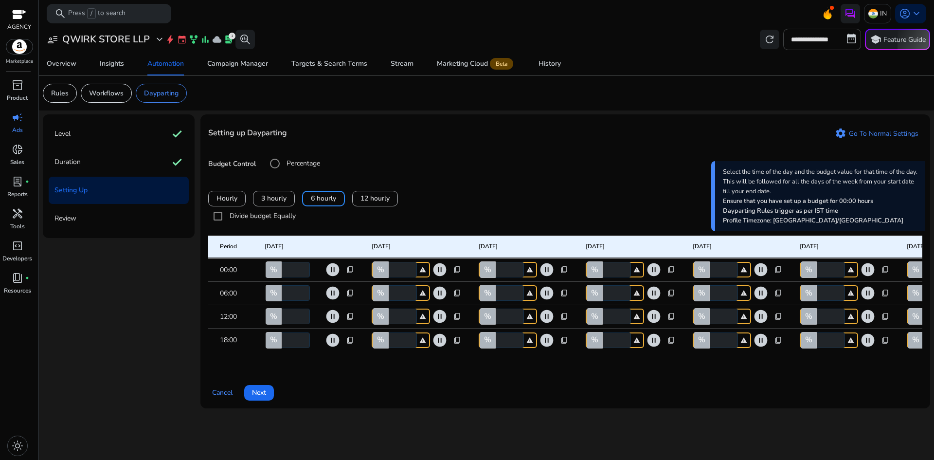
drag, startPoint x: 400, startPoint y: 268, endPoint x: 387, endPoint y: 270, distance: 13.7
click at [387, 270] on div "% * warning" at bounding box center [401, 270] width 58 height 16
type input "**"
drag, startPoint x: 398, startPoint y: 296, endPoint x: 382, endPoint y: 294, distance: 16.6
click at [382, 294] on div "% * warning" at bounding box center [401, 293] width 58 height 16
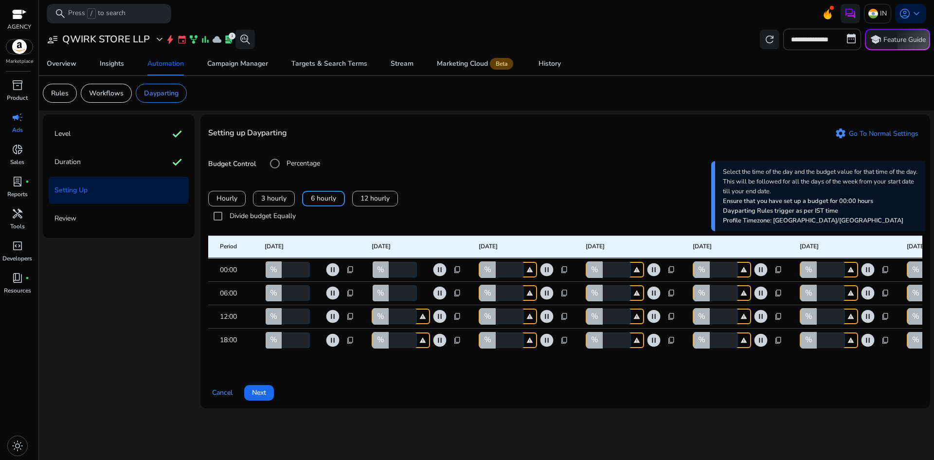
drag, startPoint x: 404, startPoint y: 292, endPoint x: 392, endPoint y: 293, distance: 12.2
click at [392, 293] on input "**" at bounding box center [402, 293] width 30 height 16
drag, startPoint x: 404, startPoint y: 292, endPoint x: 397, endPoint y: 294, distance: 7.2
click at [397, 294] on input "**" at bounding box center [402, 293] width 30 height 16
type input "**"
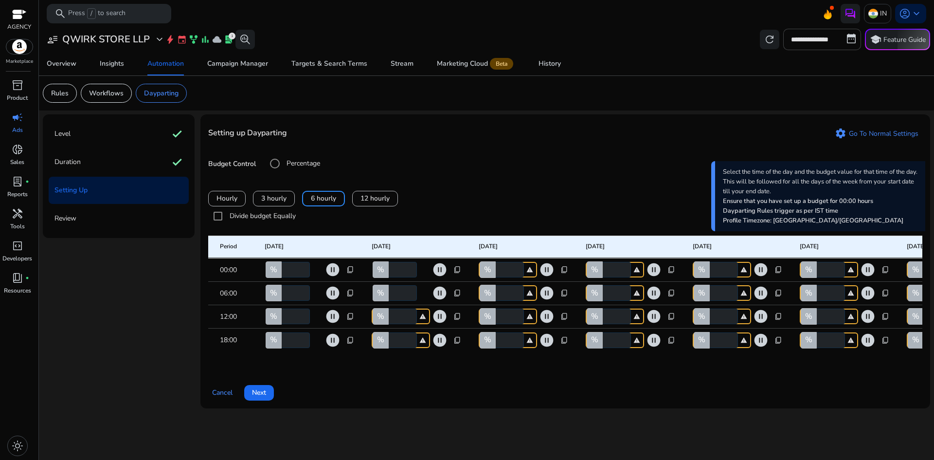
drag, startPoint x: 403, startPoint y: 274, endPoint x: 393, endPoint y: 273, distance: 10.2
click at [393, 273] on input "**" at bounding box center [402, 270] width 30 height 16
type input "**"
drag, startPoint x: 398, startPoint y: 292, endPoint x: 389, endPoint y: 295, distance: 9.2
click at [389, 295] on input "**" at bounding box center [402, 293] width 30 height 16
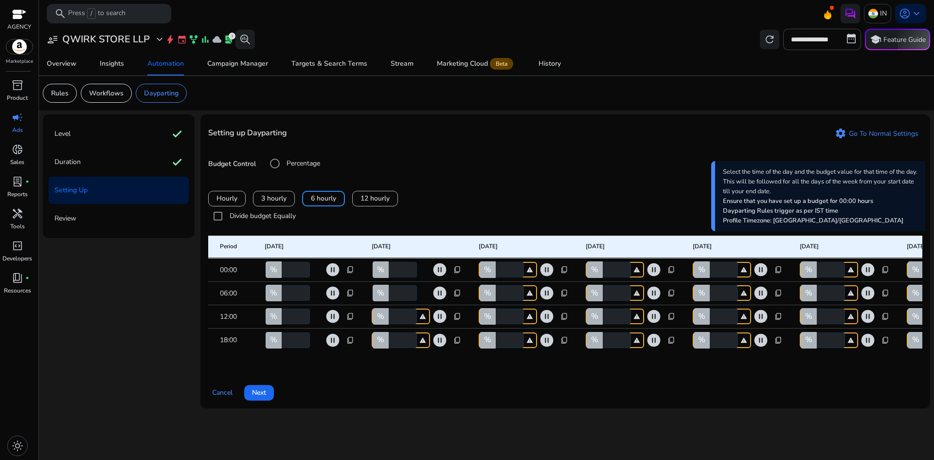
type input "**"
drag, startPoint x: 397, startPoint y: 316, endPoint x: 389, endPoint y: 319, distance: 8.2
click at [389, 319] on input "*" at bounding box center [402, 316] width 30 height 16
type input "**"
drag, startPoint x: 399, startPoint y: 339, endPoint x: 390, endPoint y: 345, distance: 10.9
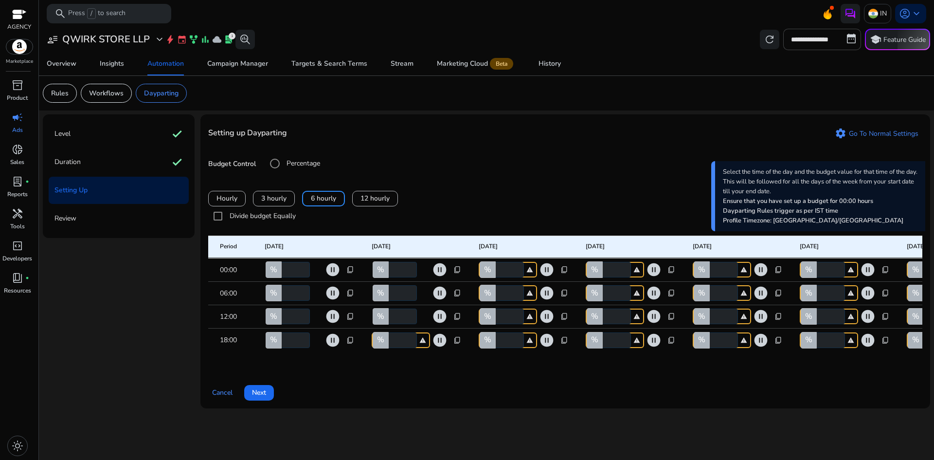
click at [387, 344] on div "% * warning" at bounding box center [401, 340] width 58 height 16
type input "***"
drag, startPoint x: 507, startPoint y: 269, endPoint x: 497, endPoint y: 271, distance: 10.4
click at [497, 271] on input "*" at bounding box center [509, 270] width 30 height 16
click at [438, 268] on span "pause_circle" at bounding box center [440, 270] width 16 height 16
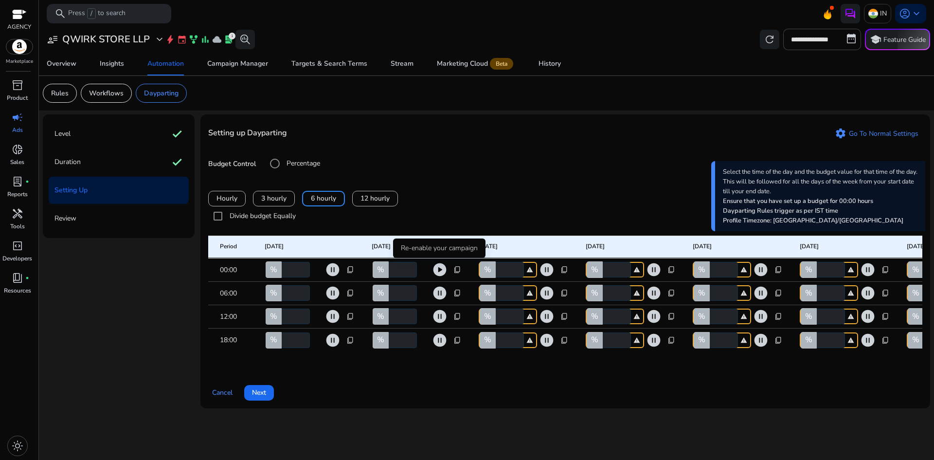
click at [439, 268] on span "play_circle" at bounding box center [440, 270] width 16 height 16
drag, startPoint x: 507, startPoint y: 268, endPoint x: 499, endPoint y: 271, distance: 8.6
click at [499, 271] on input "*" at bounding box center [509, 270] width 30 height 16
type input "**"
drag, startPoint x: 504, startPoint y: 293, endPoint x: 490, endPoint y: 298, distance: 14.9
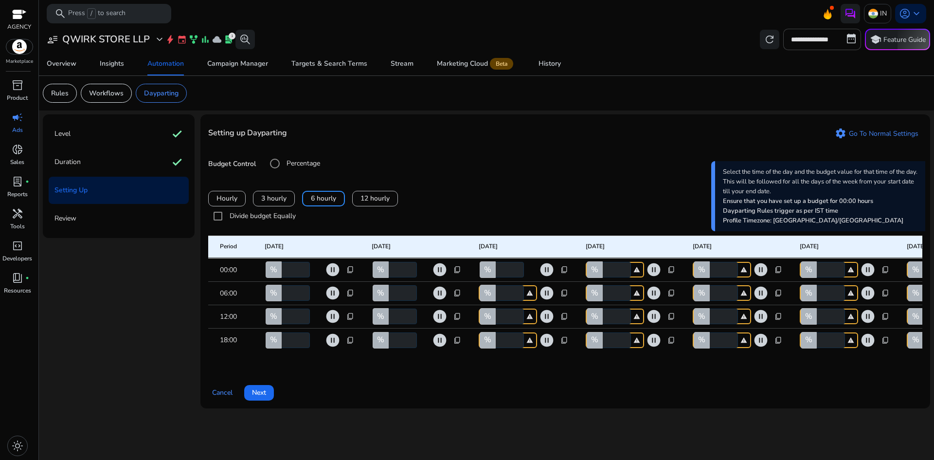
click at [490, 298] on div "% * warning" at bounding box center [508, 293] width 58 height 16
type input "**"
drag, startPoint x: 505, startPoint y: 316, endPoint x: 497, endPoint y: 317, distance: 8.4
click at [497, 317] on input "*" at bounding box center [509, 316] width 30 height 16
type input "**"
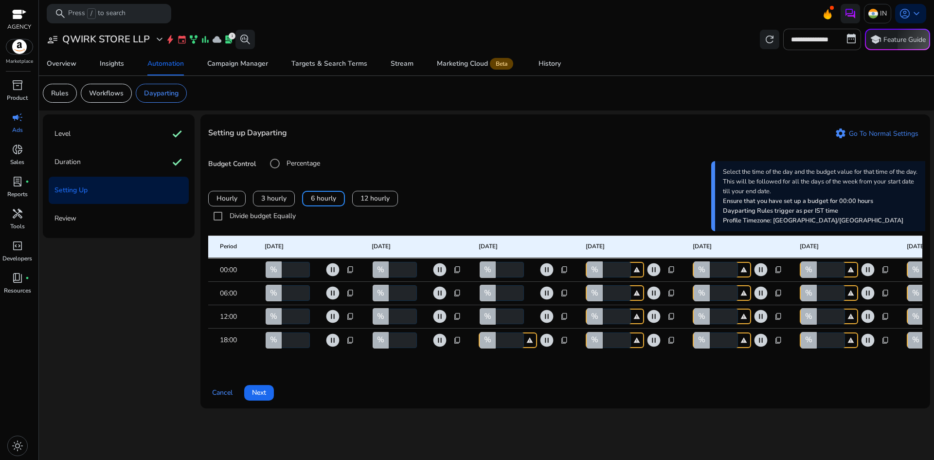
drag, startPoint x: 505, startPoint y: 340, endPoint x: 494, endPoint y: 341, distance: 11.7
click at [494, 341] on div "% * warning" at bounding box center [508, 340] width 58 height 16
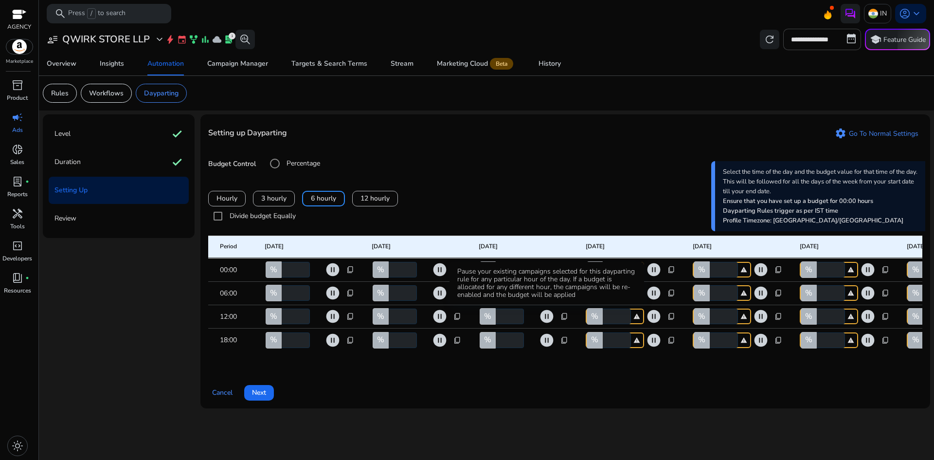
type input "***"
click at [615, 269] on div "Pause your existing campaigns selected for this dayparting rule for any particu…" at bounding box center [546, 283] width 195 height 43
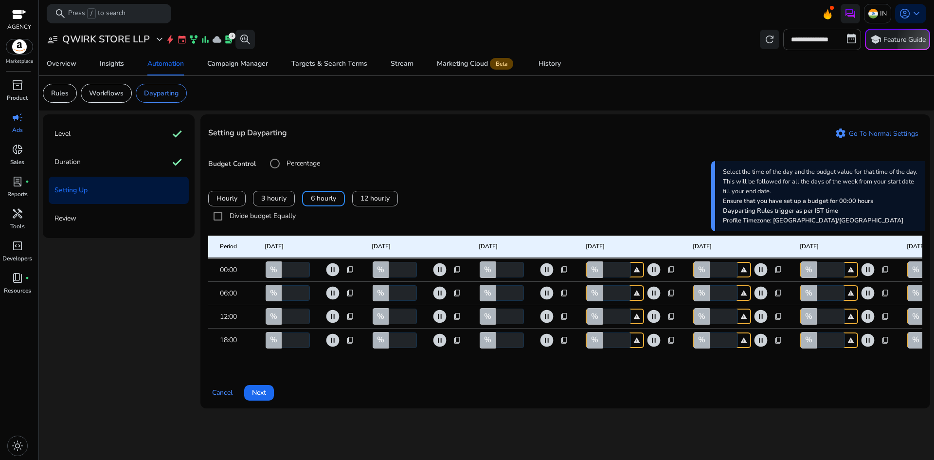
click at [624, 247] on mat-header-cell "Thursday" at bounding box center [631, 247] width 107 height 22
drag, startPoint x: 611, startPoint y: 271, endPoint x: 601, endPoint y: 270, distance: 10.2
click at [601, 270] on div "% * warning" at bounding box center [615, 270] width 58 height 16
type input "**"
click at [607, 296] on input "*" at bounding box center [616, 293] width 30 height 16
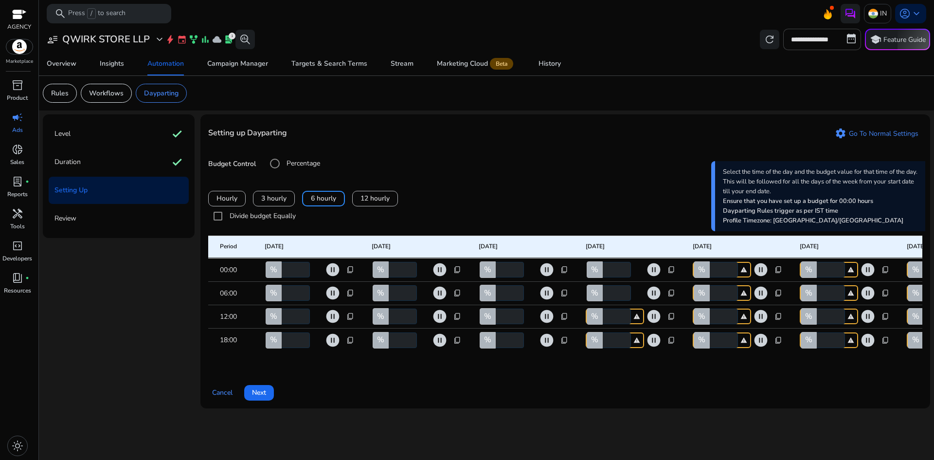
type input "**"
drag, startPoint x: 613, startPoint y: 316, endPoint x: 593, endPoint y: 316, distance: 19.9
click at [593, 316] on div "% * warning" at bounding box center [615, 316] width 58 height 16
type input "**"
drag, startPoint x: 616, startPoint y: 339, endPoint x: 600, endPoint y: 341, distance: 15.7
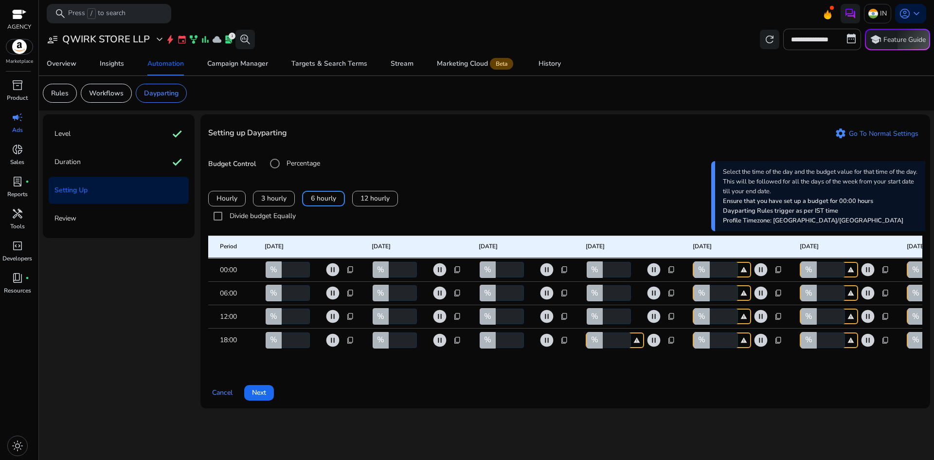
click at [600, 341] on div "% * warning" at bounding box center [615, 340] width 58 height 16
type input "***"
click at [654, 304] on div "Pause your existing campaigns selected for this dayparting rule for any particu…" at bounding box center [654, 304] width 0 height 0
click at [720, 245] on mat-header-cell "Friday" at bounding box center [738, 247] width 107 height 22
drag, startPoint x: 722, startPoint y: 268, endPoint x: 713, endPoint y: 271, distance: 9.2
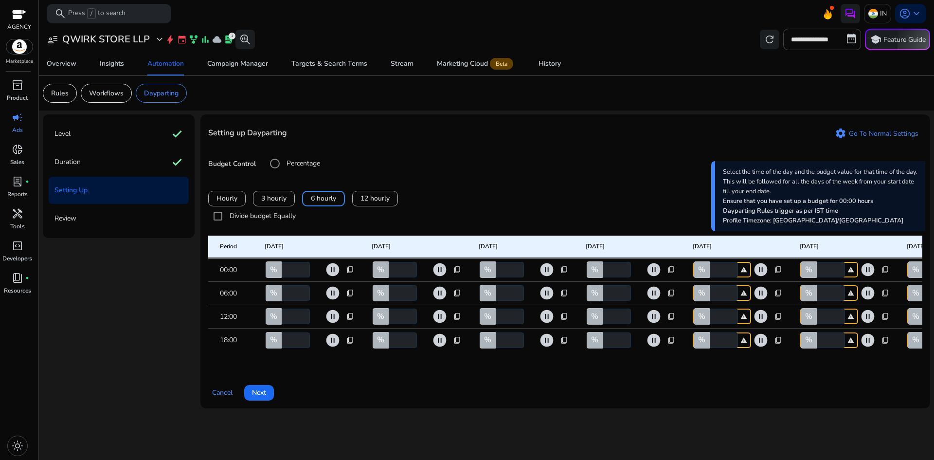
click at [713, 271] on input "*" at bounding box center [723, 270] width 30 height 16
type input "**"
drag, startPoint x: 722, startPoint y: 293, endPoint x: 706, endPoint y: 296, distance: 15.8
click at [706, 296] on div "% * warning" at bounding box center [722, 293] width 58 height 16
type input "**"
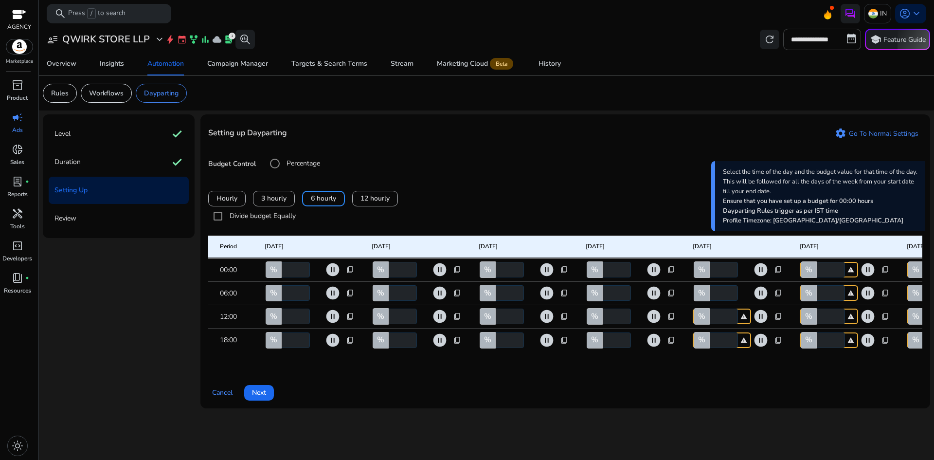
drag, startPoint x: 721, startPoint y: 319, endPoint x: 700, endPoint y: 316, distance: 21.1
click at [700, 316] on div "% * warning" at bounding box center [722, 316] width 58 height 16
type input "**"
click at [709, 341] on div "% * warning" at bounding box center [722, 340] width 58 height 16
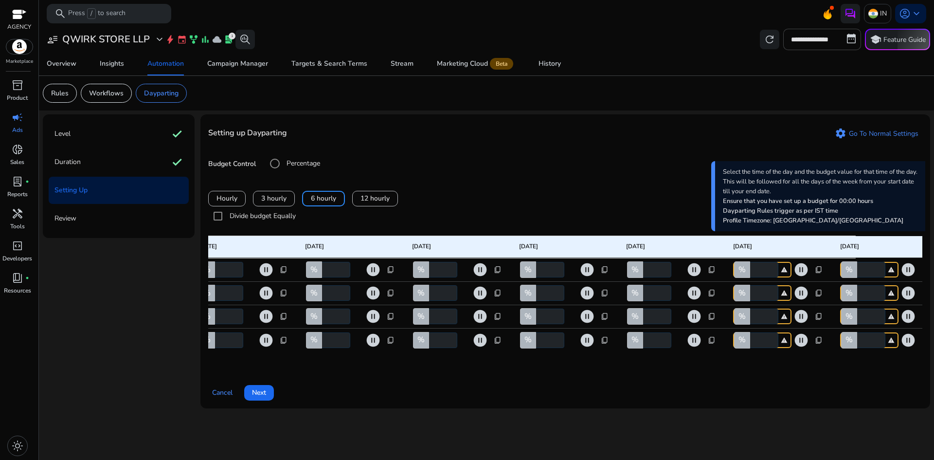
scroll to position [0, 84]
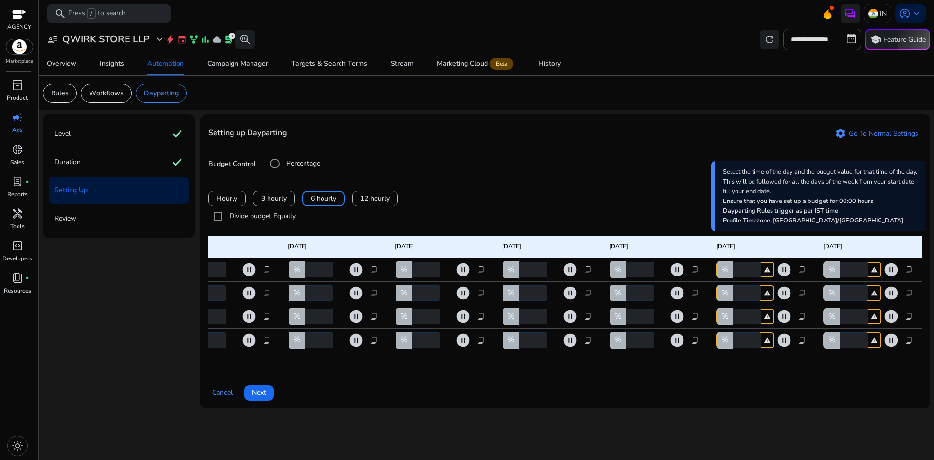
type input "***"
drag, startPoint x: 741, startPoint y: 269, endPoint x: 733, endPoint y: 270, distance: 7.4
click at [733, 270] on input "*" at bounding box center [746, 270] width 30 height 16
drag, startPoint x: 744, startPoint y: 292, endPoint x: 734, endPoint y: 294, distance: 10.0
click at [734, 294] on input "*" at bounding box center [746, 293] width 30 height 16
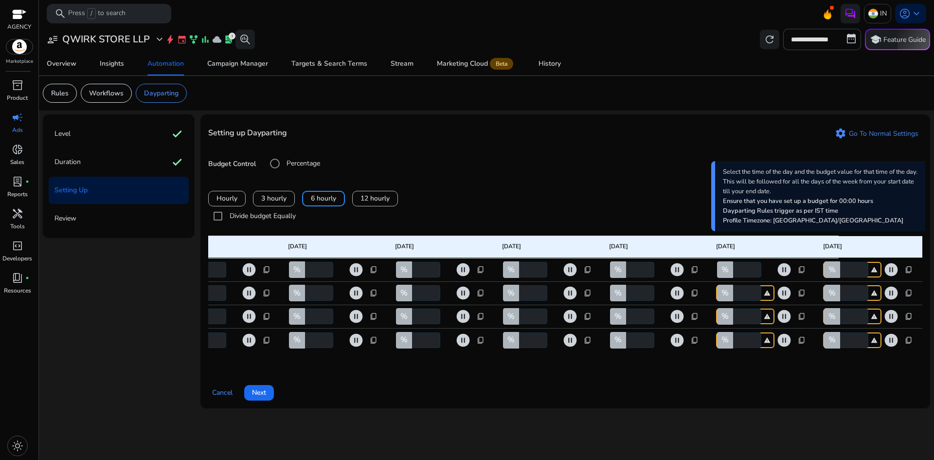
drag, startPoint x: 748, startPoint y: 272, endPoint x: 736, endPoint y: 270, distance: 12.3
click at [736, 270] on input "**" at bounding box center [746, 270] width 30 height 16
type input "**"
drag, startPoint x: 744, startPoint y: 293, endPoint x: 735, endPoint y: 295, distance: 9.0
click at [735, 295] on input "*" at bounding box center [746, 293] width 30 height 16
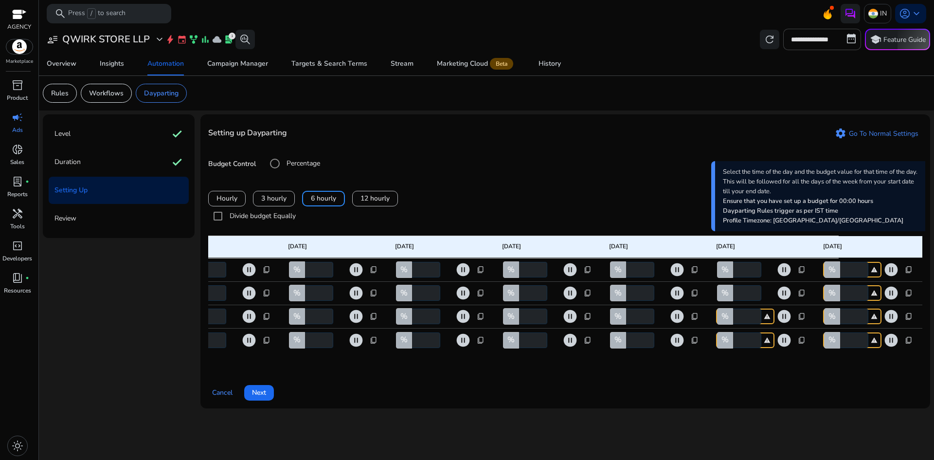
type input "**"
drag, startPoint x: 744, startPoint y: 320, endPoint x: 728, endPoint y: 320, distance: 16.5
click at [728, 320] on div "% * warning" at bounding box center [745, 316] width 58 height 16
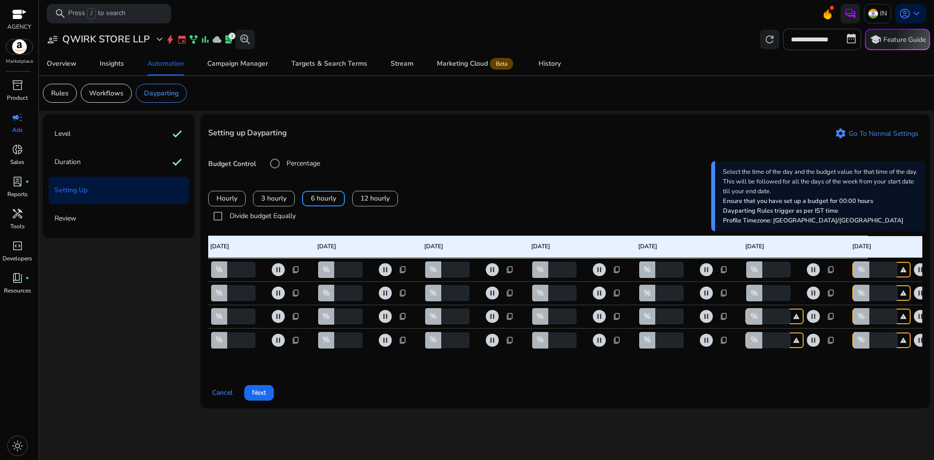
scroll to position [0, 60]
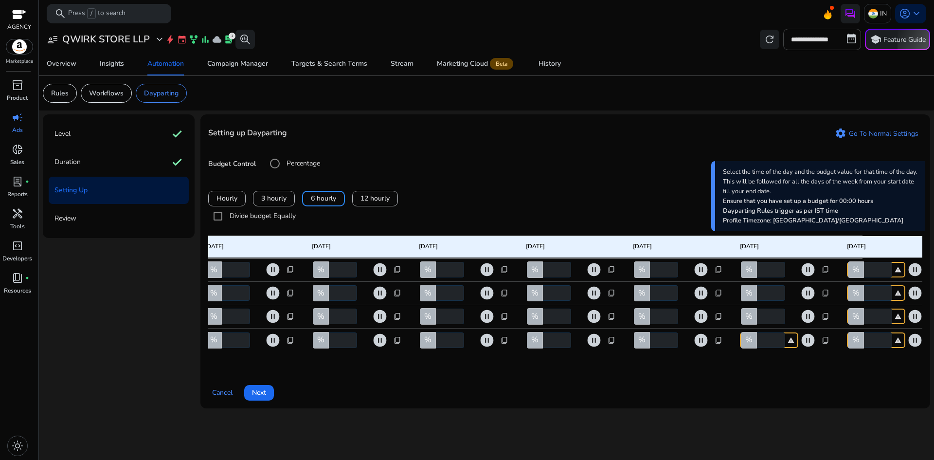
type input "**"
click at [757, 340] on input "*" at bounding box center [770, 340] width 30 height 16
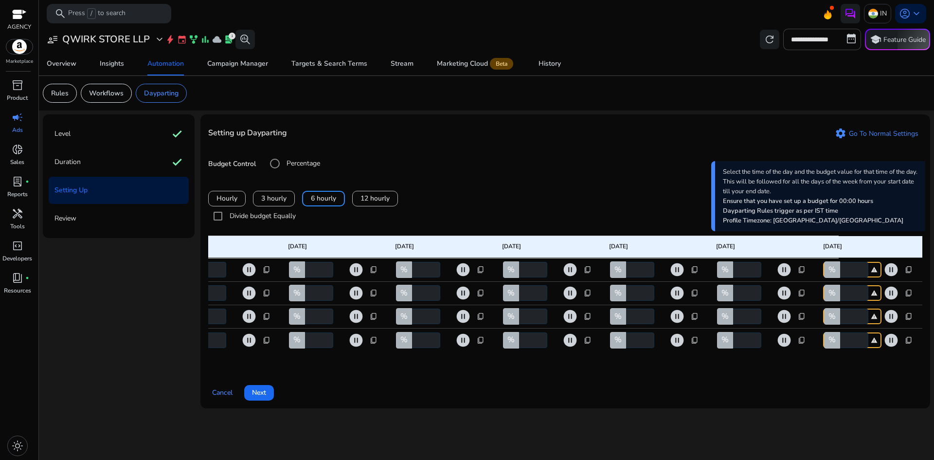
type input "***"
drag, startPoint x: 849, startPoint y: 272, endPoint x: 840, endPoint y: 272, distance: 8.3
click at [843, 272] on input "*" at bounding box center [853, 270] width 30 height 16
type input "**"
drag, startPoint x: 852, startPoint y: 291, endPoint x: 834, endPoint y: 293, distance: 18.2
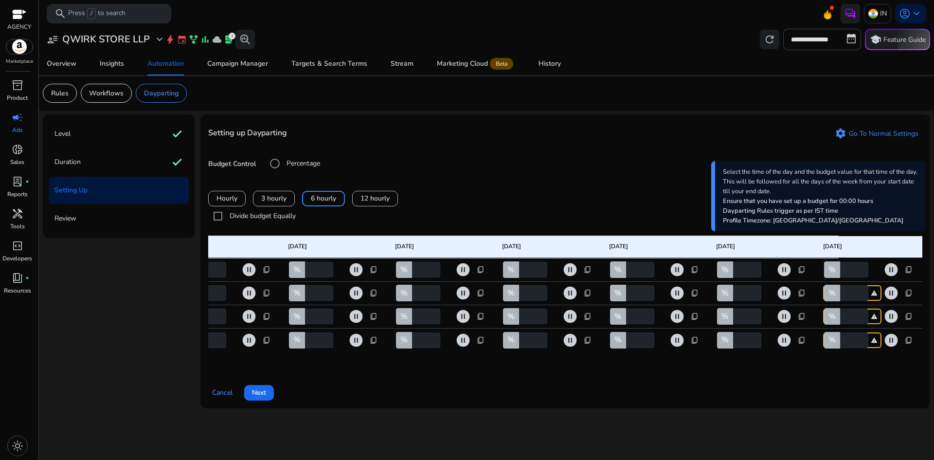
click at [834, 293] on div "% * warning" at bounding box center [852, 293] width 58 height 16
type input "**"
drag, startPoint x: 850, startPoint y: 319, endPoint x: 826, endPoint y: 315, distance: 24.6
click at [826, 315] on div "% * warning" at bounding box center [852, 316] width 58 height 16
type input "**"
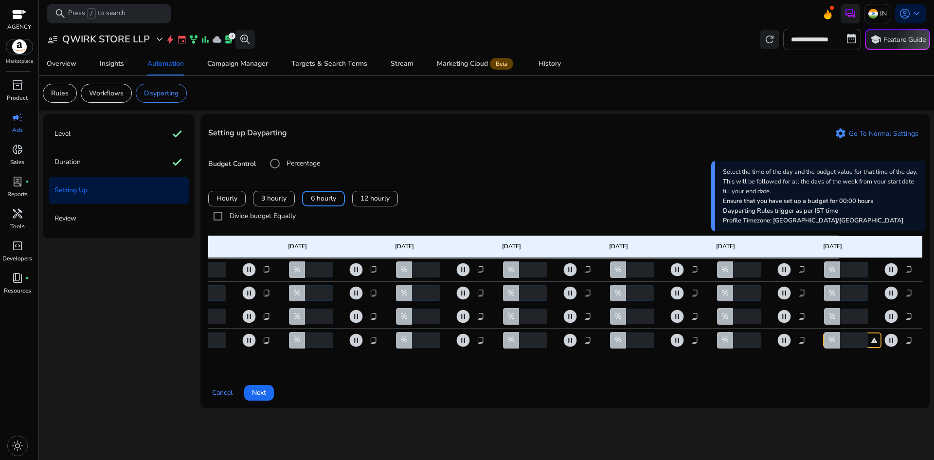
drag, startPoint x: 851, startPoint y: 342, endPoint x: 840, endPoint y: 342, distance: 11.2
click at [840, 342] on input "*" at bounding box center [853, 340] width 30 height 16
type input "***"
click at [855, 318] on input "**" at bounding box center [853, 316] width 30 height 16
click at [848, 315] on input "***" at bounding box center [853, 316] width 30 height 16
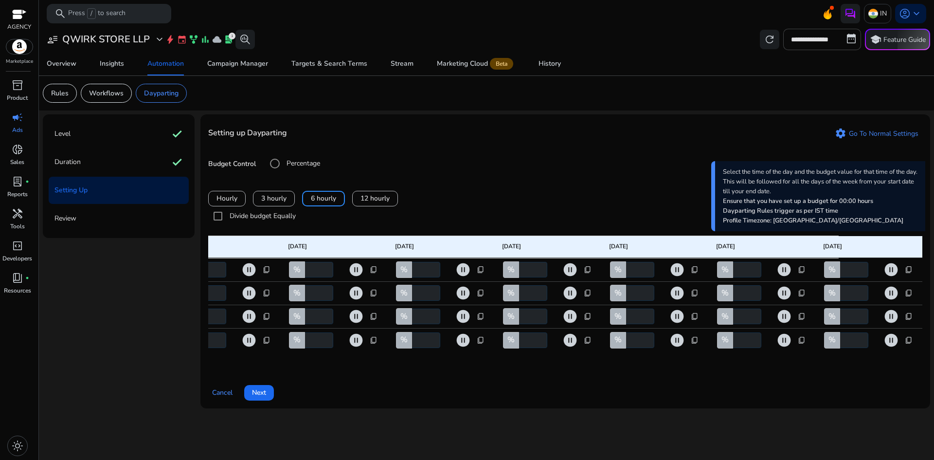
type input "**"
click at [759, 382] on div "Cancel Next" at bounding box center [565, 388] width 714 height 23
click at [266, 396] on span "Next" at bounding box center [259, 392] width 14 height 10
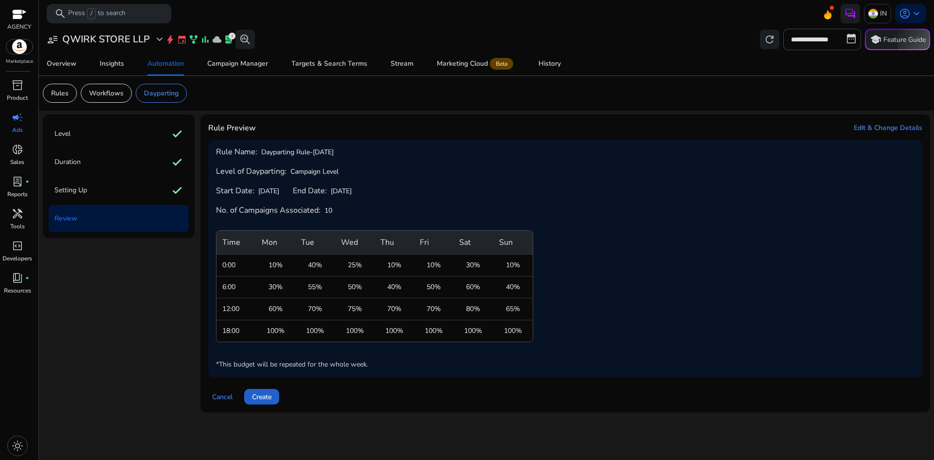
click at [263, 396] on span "Create" at bounding box center [261, 397] width 19 height 10
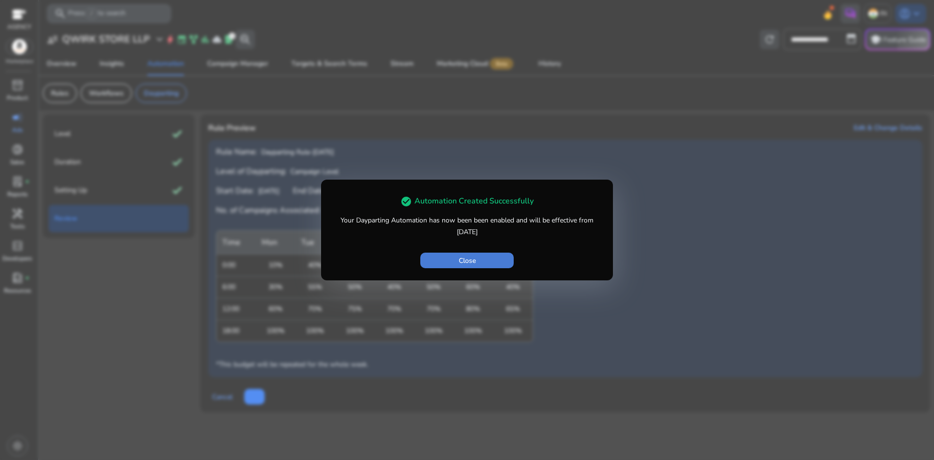
click at [460, 265] on span "Close" at bounding box center [467, 260] width 17 height 10
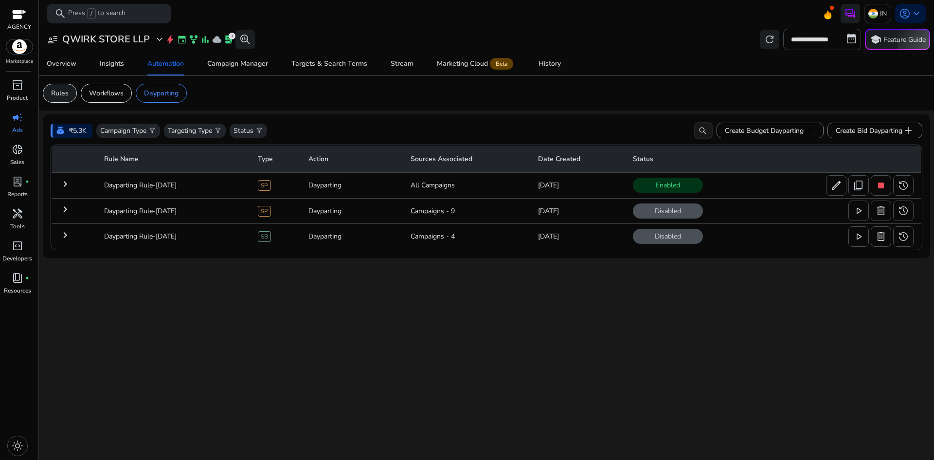
click at [75, 95] on div "Rules" at bounding box center [60, 93] width 34 height 19
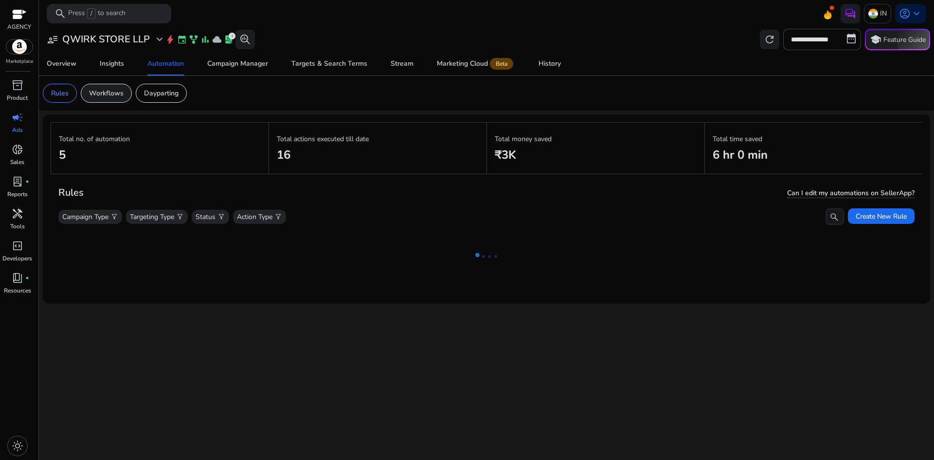
click at [103, 97] on p "Workflows" at bounding box center [106, 93] width 35 height 10
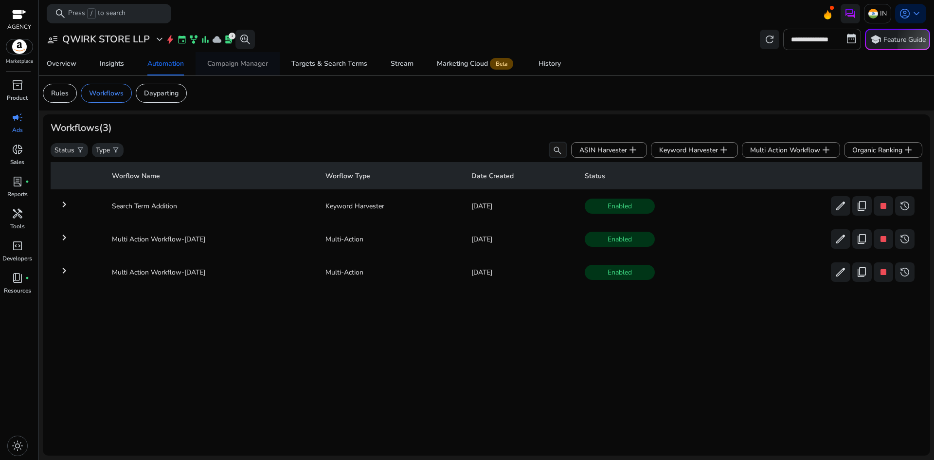
click at [240, 62] on div "Campaign Manager" at bounding box center [237, 63] width 61 height 7
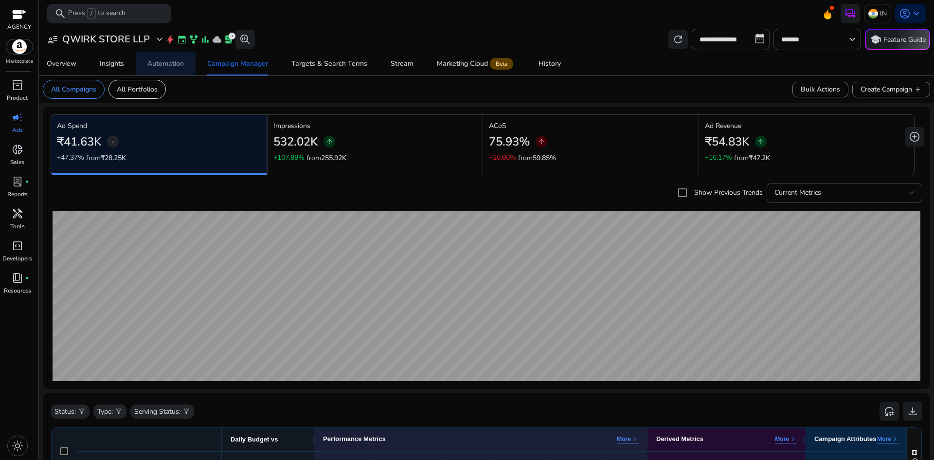
click at [152, 64] on div "Automation" at bounding box center [165, 63] width 36 height 7
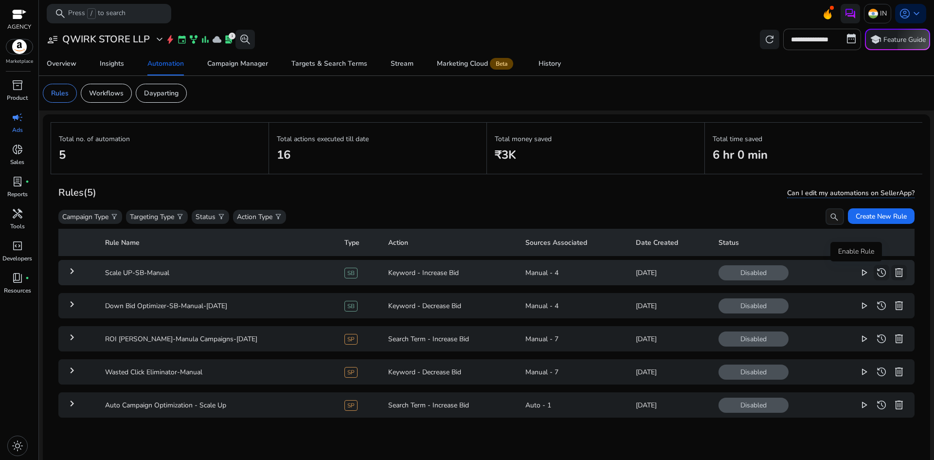
click at [858, 272] on span "play_arrow" at bounding box center [864, 273] width 12 height 12
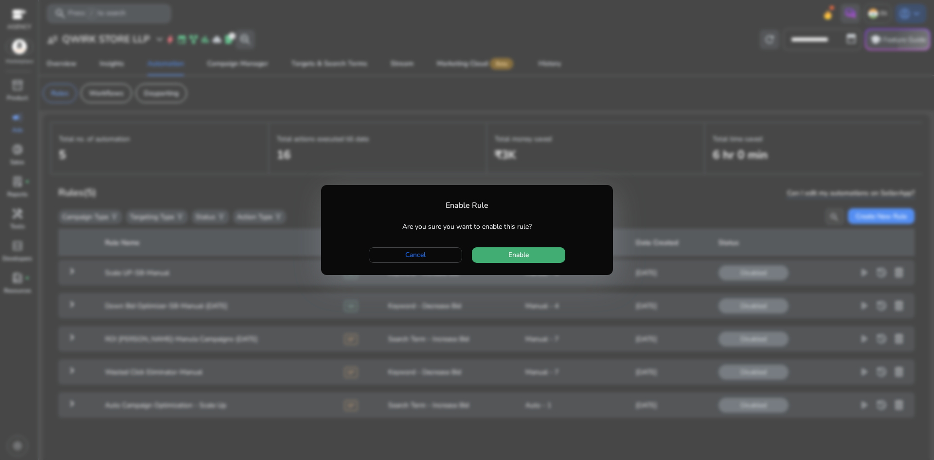
click at [532, 255] on span "button" at bounding box center [518, 254] width 93 height 23
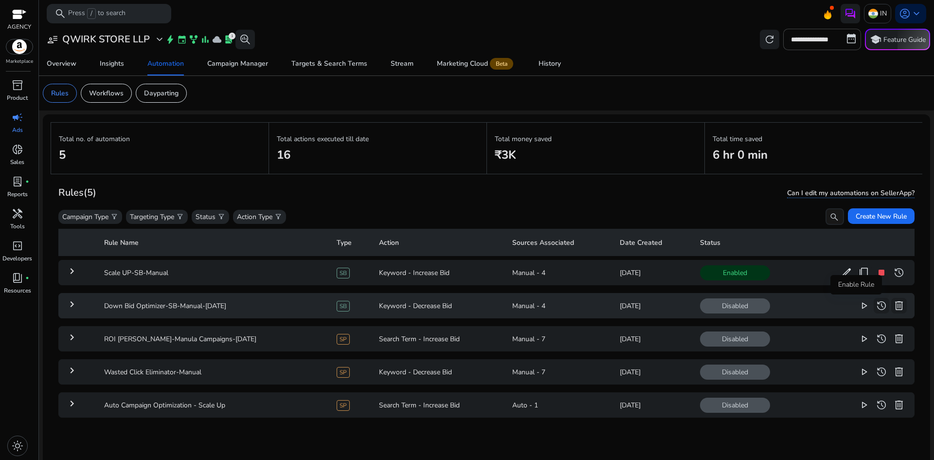
click at [858, 303] on span "play_arrow" at bounding box center [864, 306] width 12 height 12
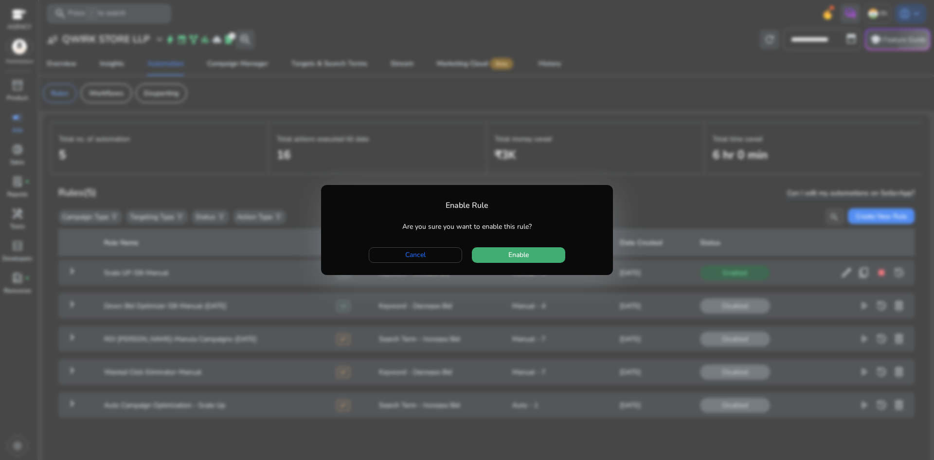
click at [551, 253] on span "button" at bounding box center [518, 254] width 93 height 23
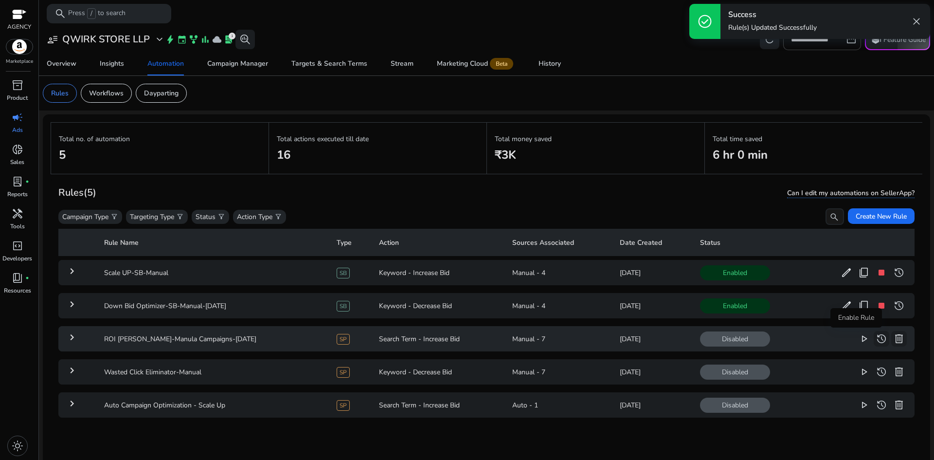
click at [858, 339] on span "play_arrow" at bounding box center [864, 339] width 12 height 12
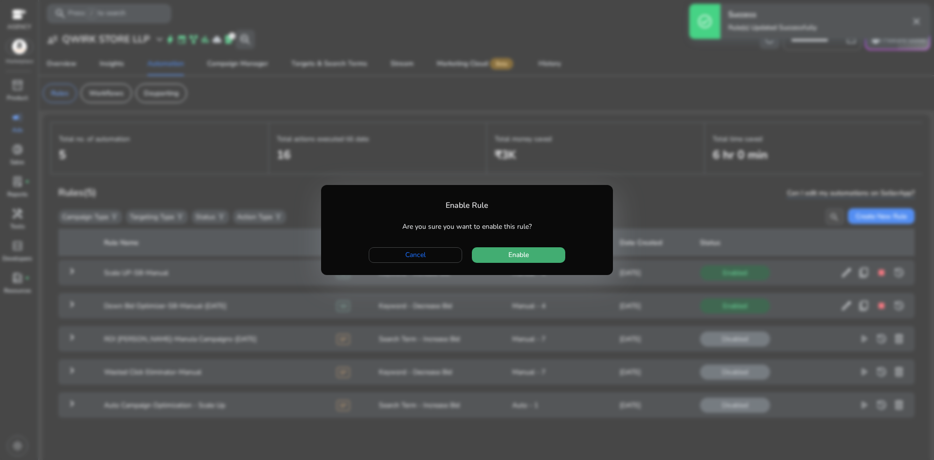
click at [547, 261] on span "button" at bounding box center [518, 254] width 93 height 23
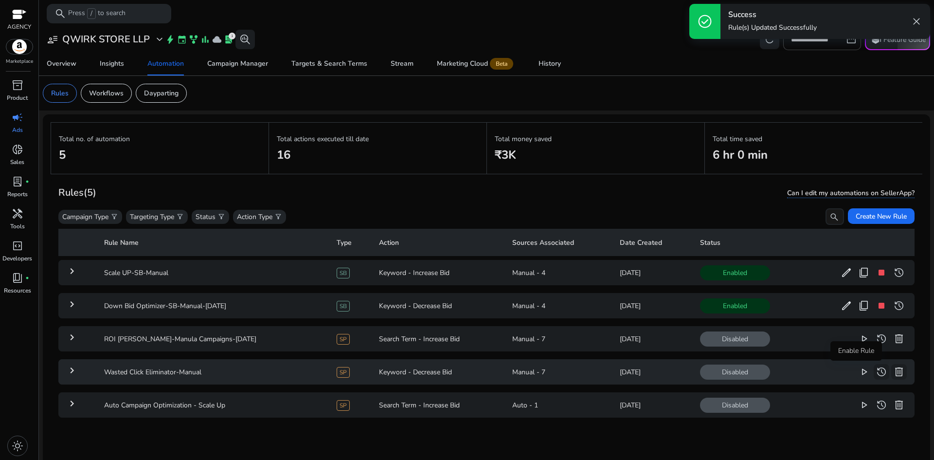
click at [858, 371] on span "play_arrow" at bounding box center [864, 372] width 12 height 12
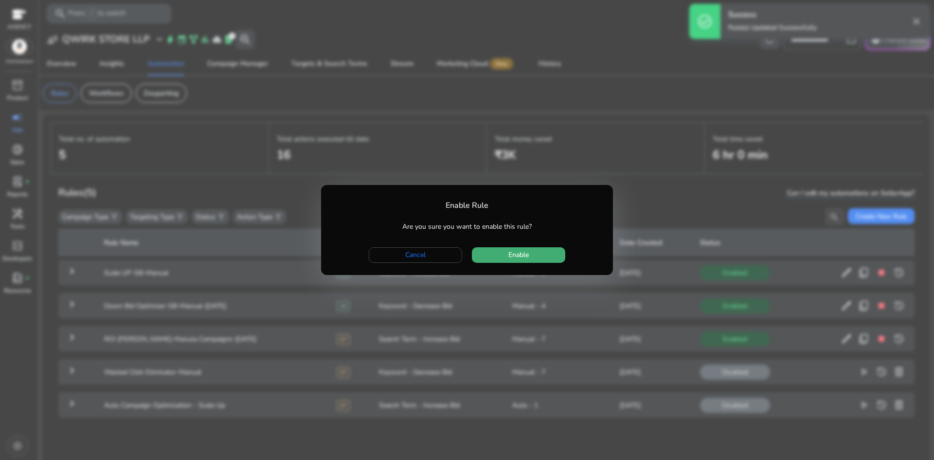
click at [542, 253] on span "button" at bounding box center [518, 254] width 93 height 23
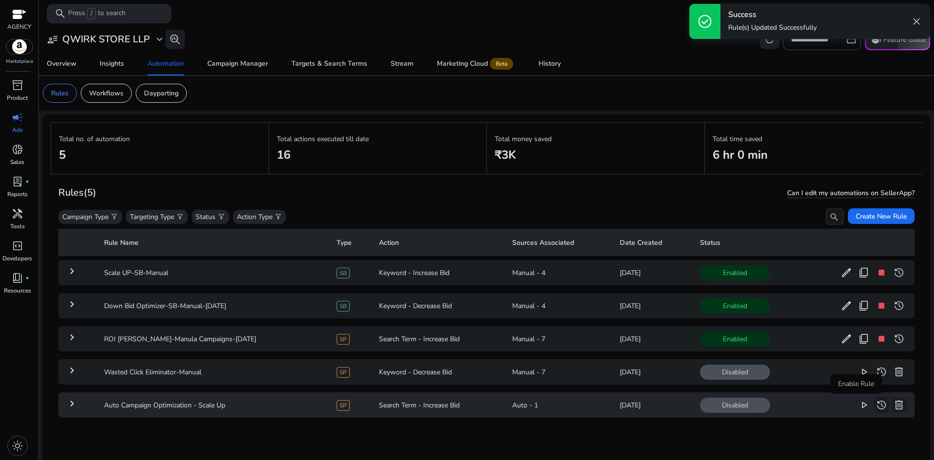
click at [858, 402] on span "play_arrow" at bounding box center [864, 405] width 12 height 12
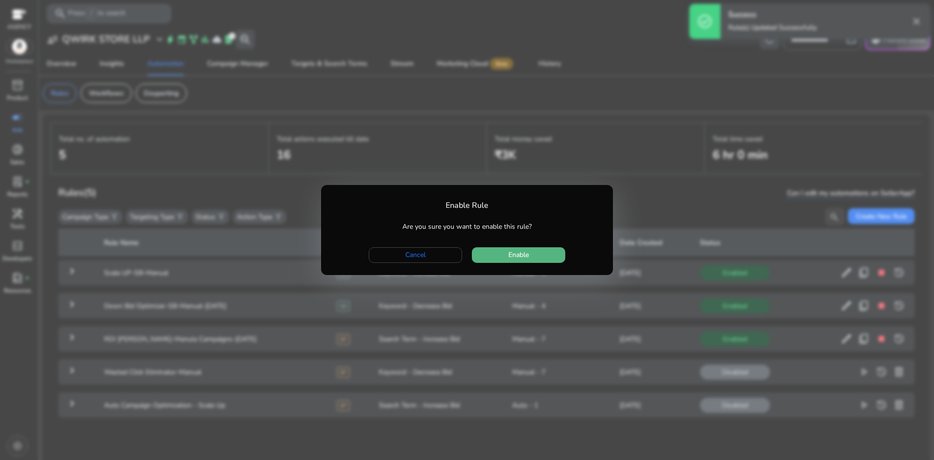
click at [538, 254] on span "button" at bounding box center [518, 254] width 93 height 23
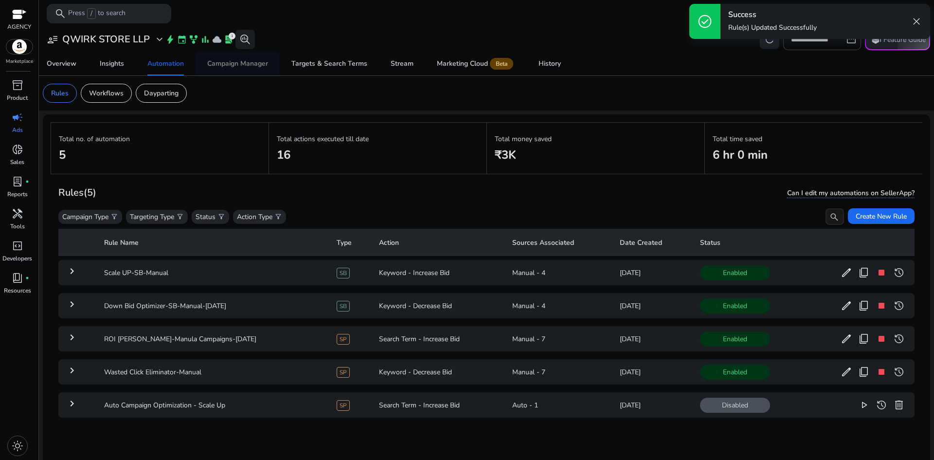
click at [252, 67] on div "Campaign Manager" at bounding box center [237, 63] width 61 height 7
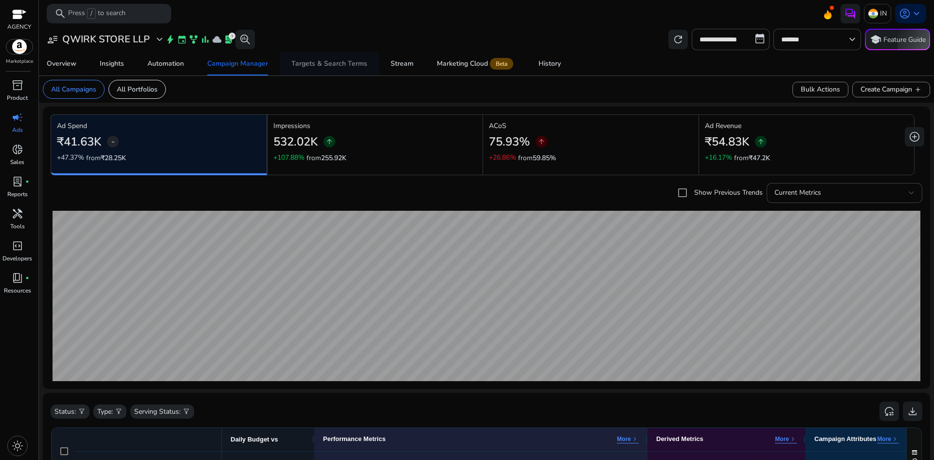
click at [314, 71] on span "Targets & Search Terms" at bounding box center [329, 63] width 76 height 23
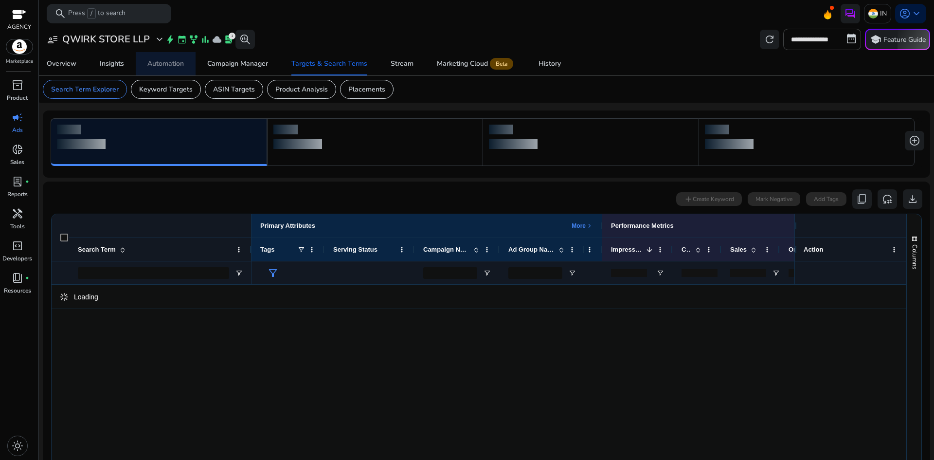
click at [176, 61] on div "Automation" at bounding box center [165, 63] width 36 height 7
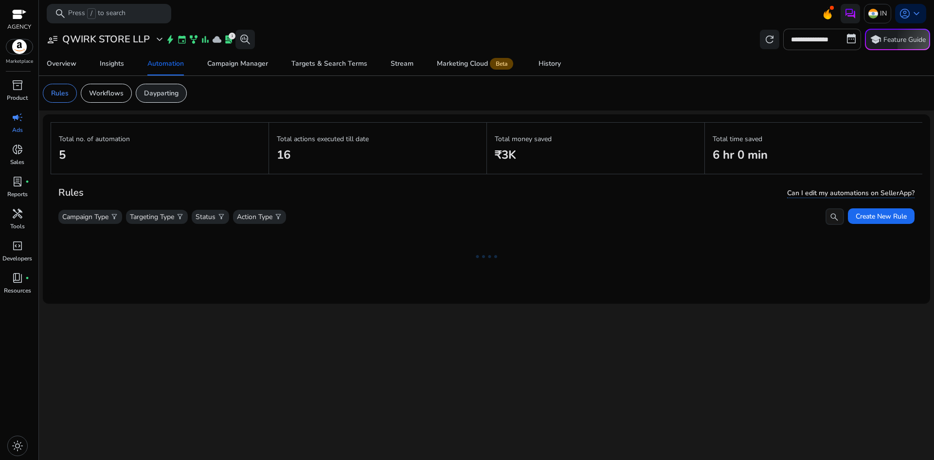
click at [157, 93] on p "Dayparting" at bounding box center [161, 93] width 35 height 10
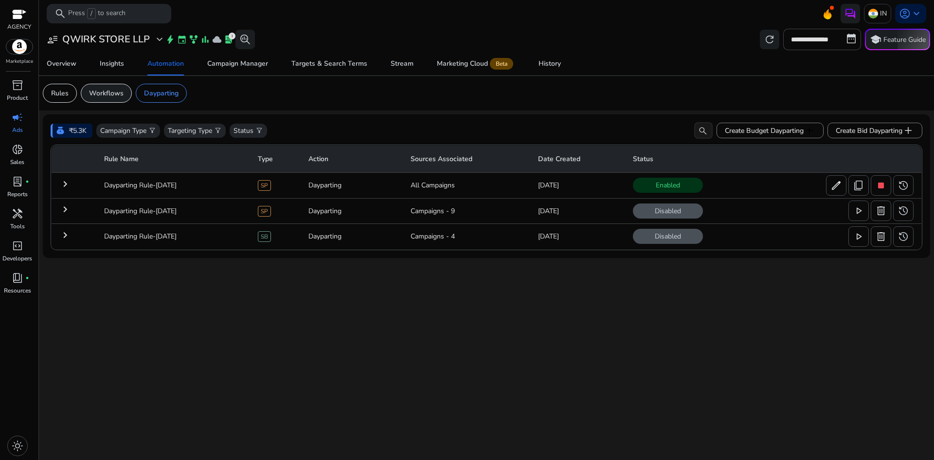
click at [123, 96] on p "Workflows" at bounding box center [106, 93] width 35 height 10
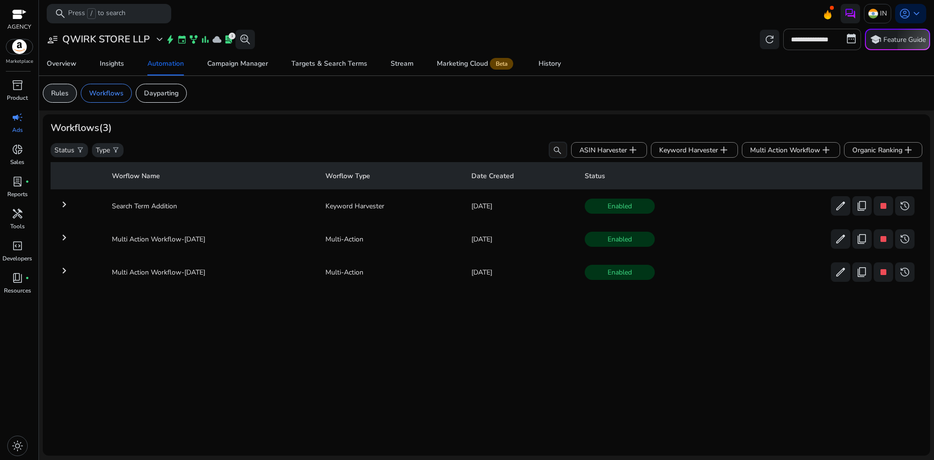
click at [65, 93] on p "Rules" at bounding box center [60, 93] width 18 height 10
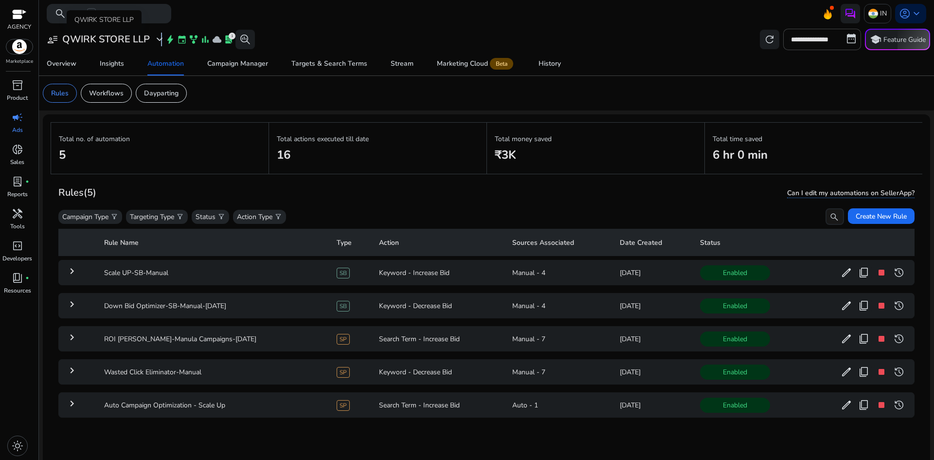
click at [160, 42] on span "expand_more" at bounding box center [160, 40] width 12 height 12
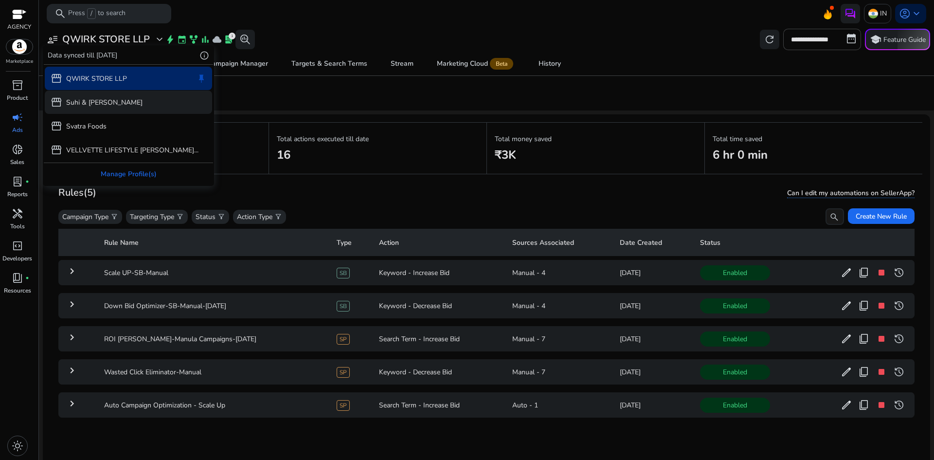
click at [127, 103] on div "storefront Suhi & [PERSON_NAME]" at bounding box center [128, 101] width 167 height 23
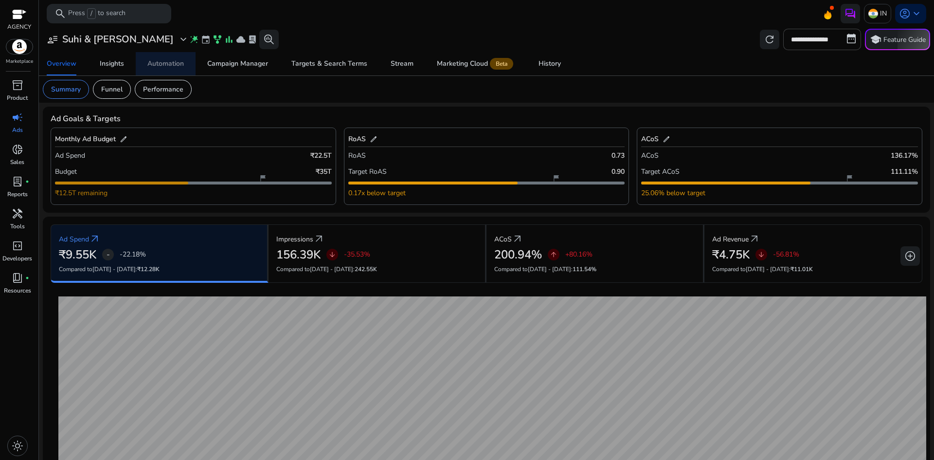
click at [160, 67] on div "Automation" at bounding box center [165, 63] width 36 height 7
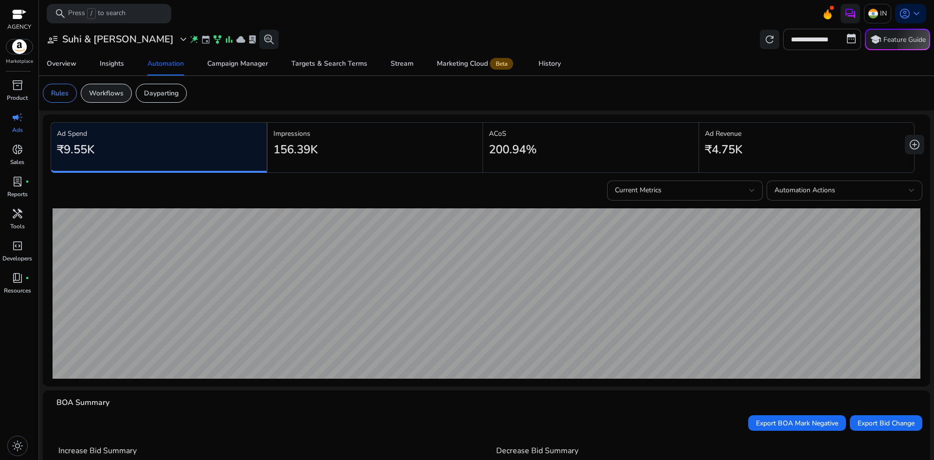
click at [124, 93] on div "Workflows" at bounding box center [106, 93] width 51 height 19
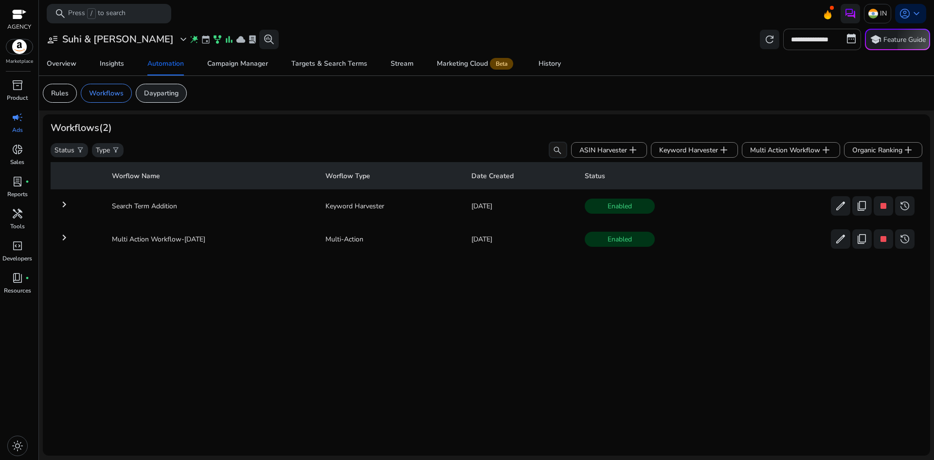
click at [164, 95] on p "Dayparting" at bounding box center [161, 93] width 35 height 10
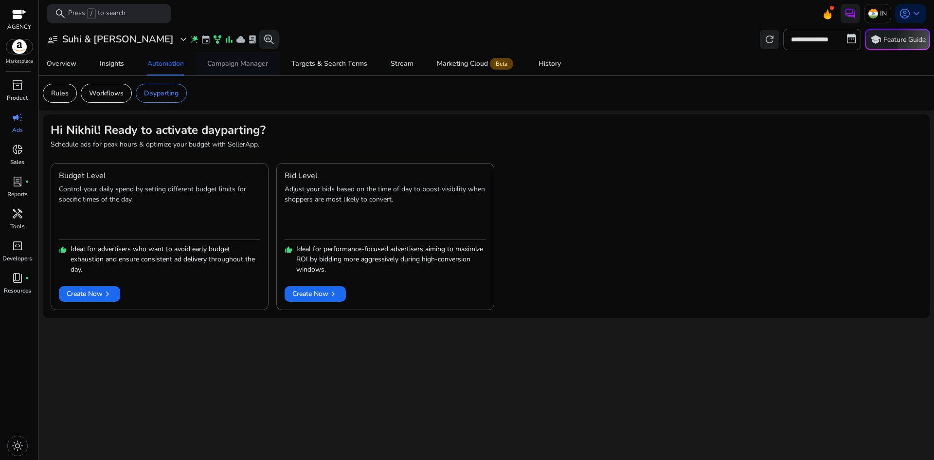
click at [247, 69] on span "Campaign Manager" at bounding box center [237, 63] width 61 height 23
